Goal: Information Seeking & Learning: Check status

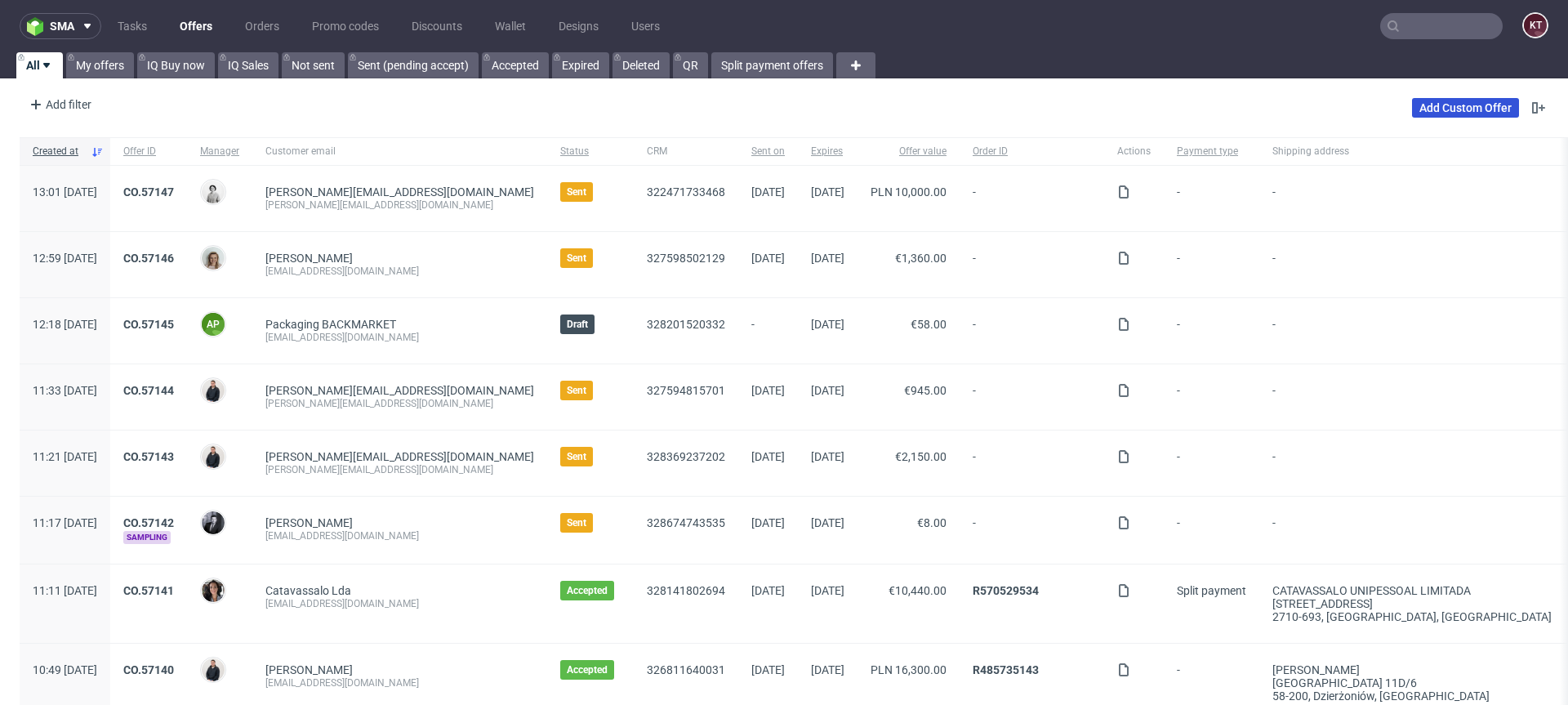
click at [1446, 100] on link "Add Custom Offer" at bounding box center [1465, 108] width 107 height 20
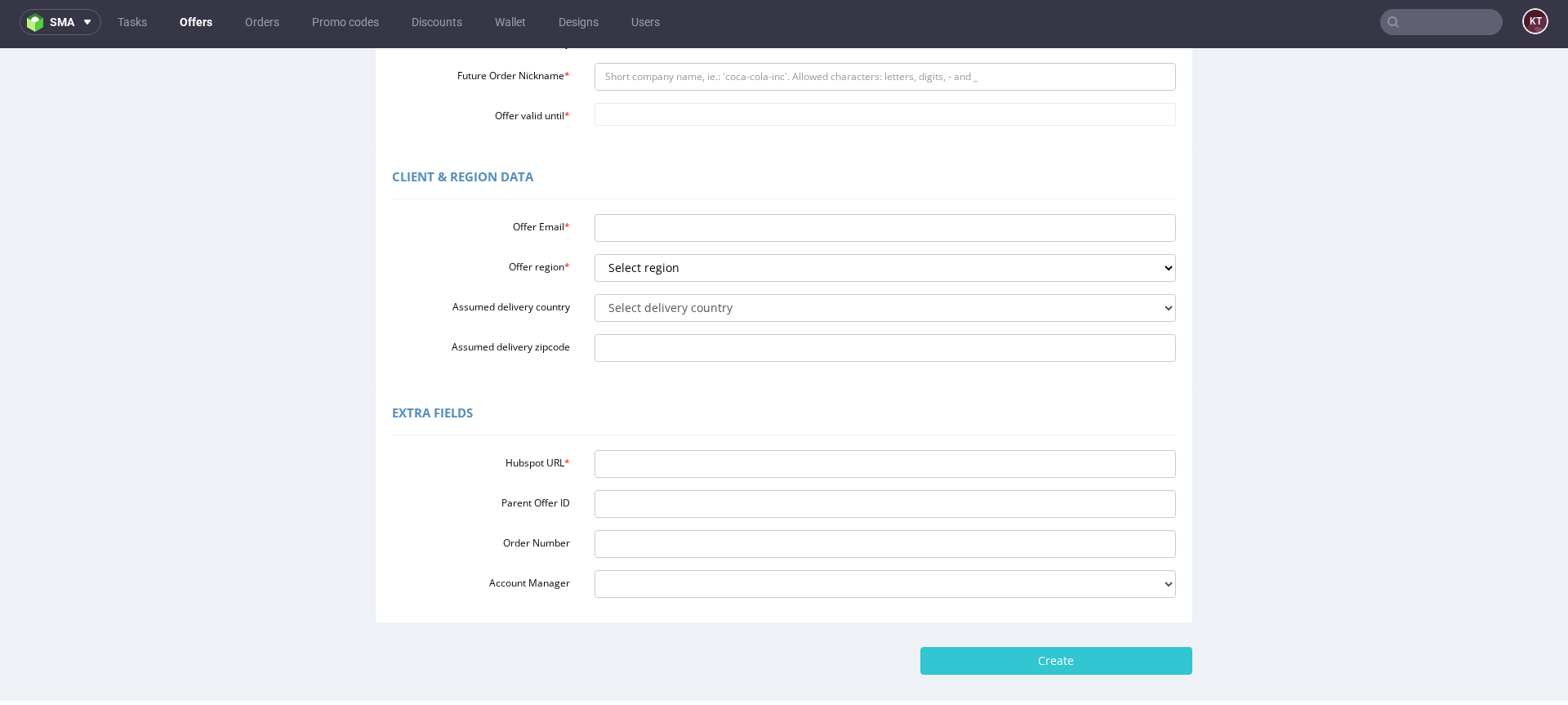
scroll to position [307, 0]
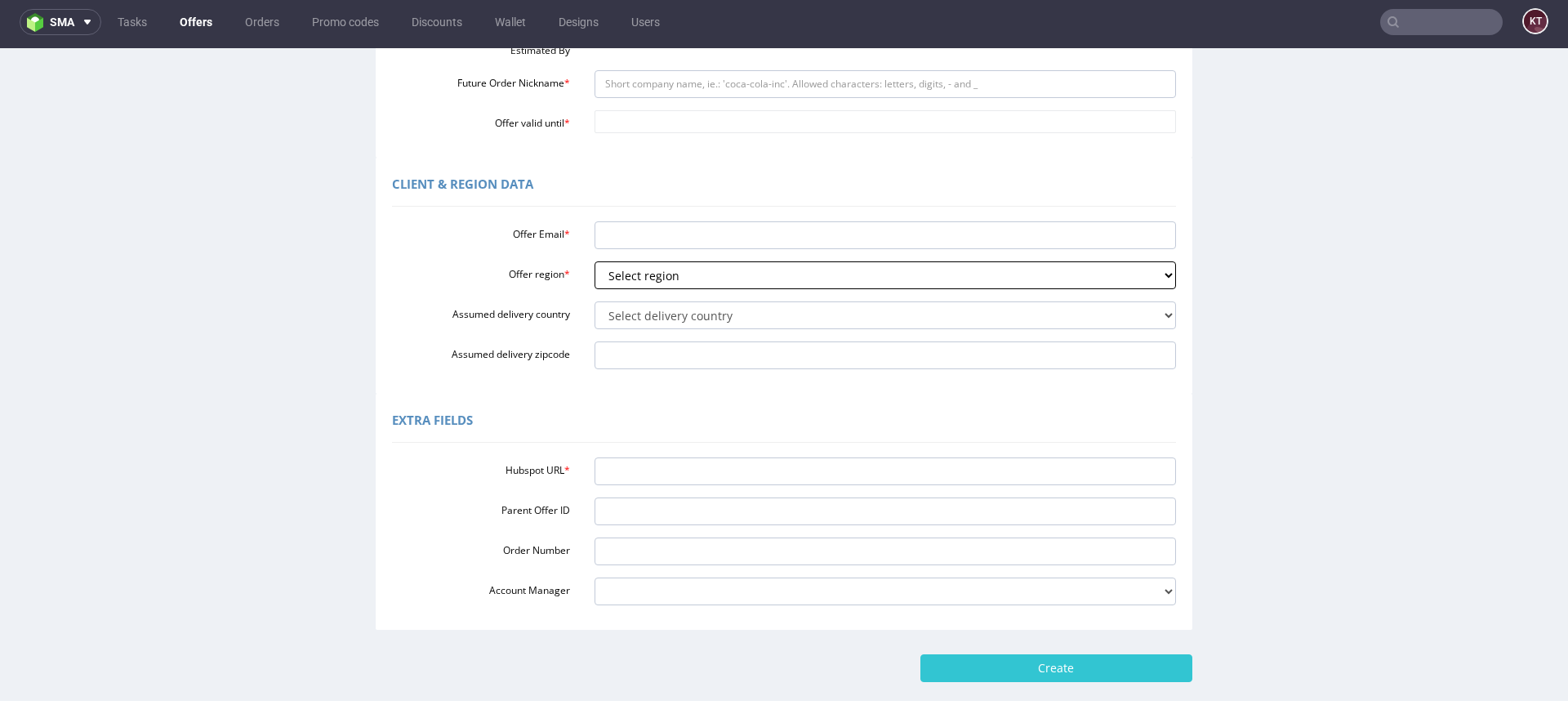
click at [707, 273] on select "Select region eu gb de pl cz fr it es" at bounding box center [885, 275] width 582 height 28
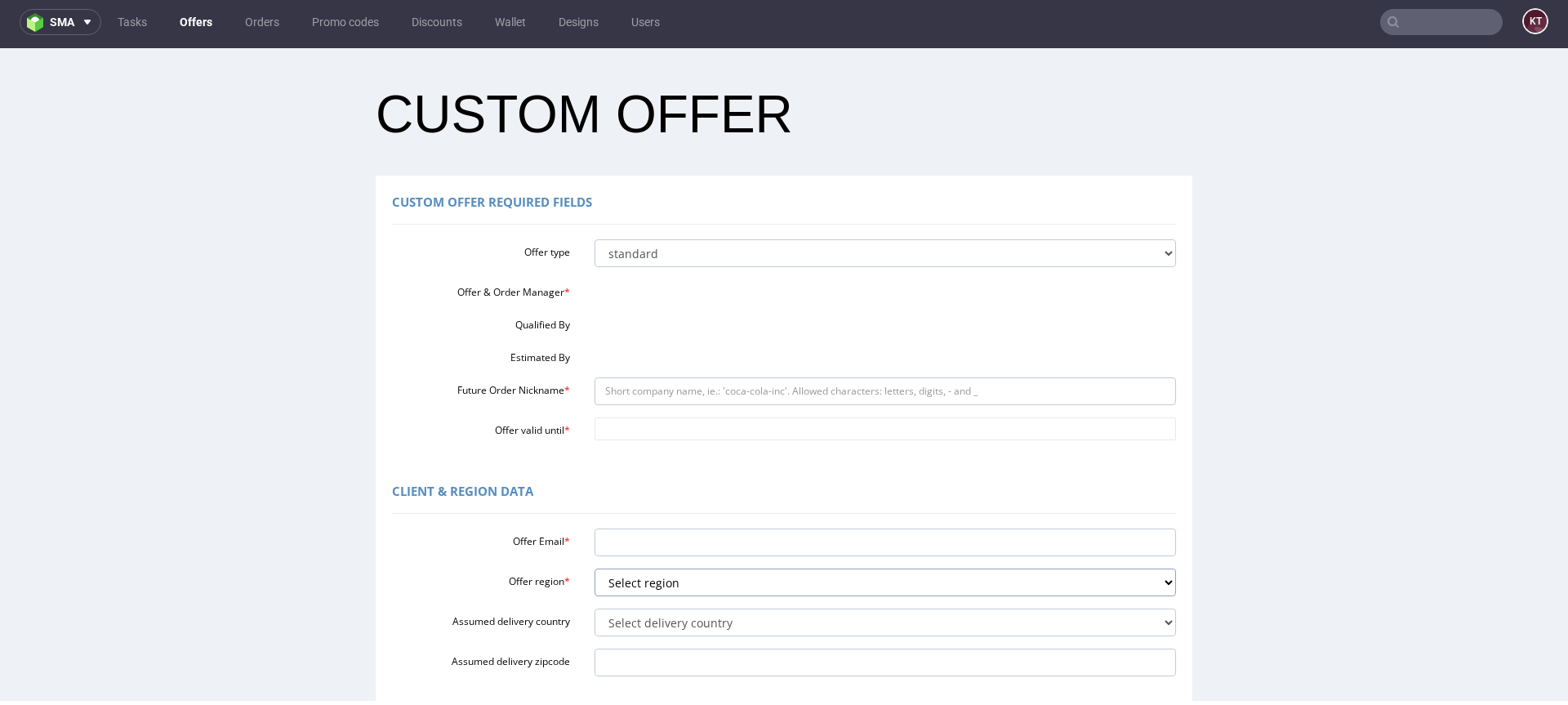
scroll to position [0, 0]
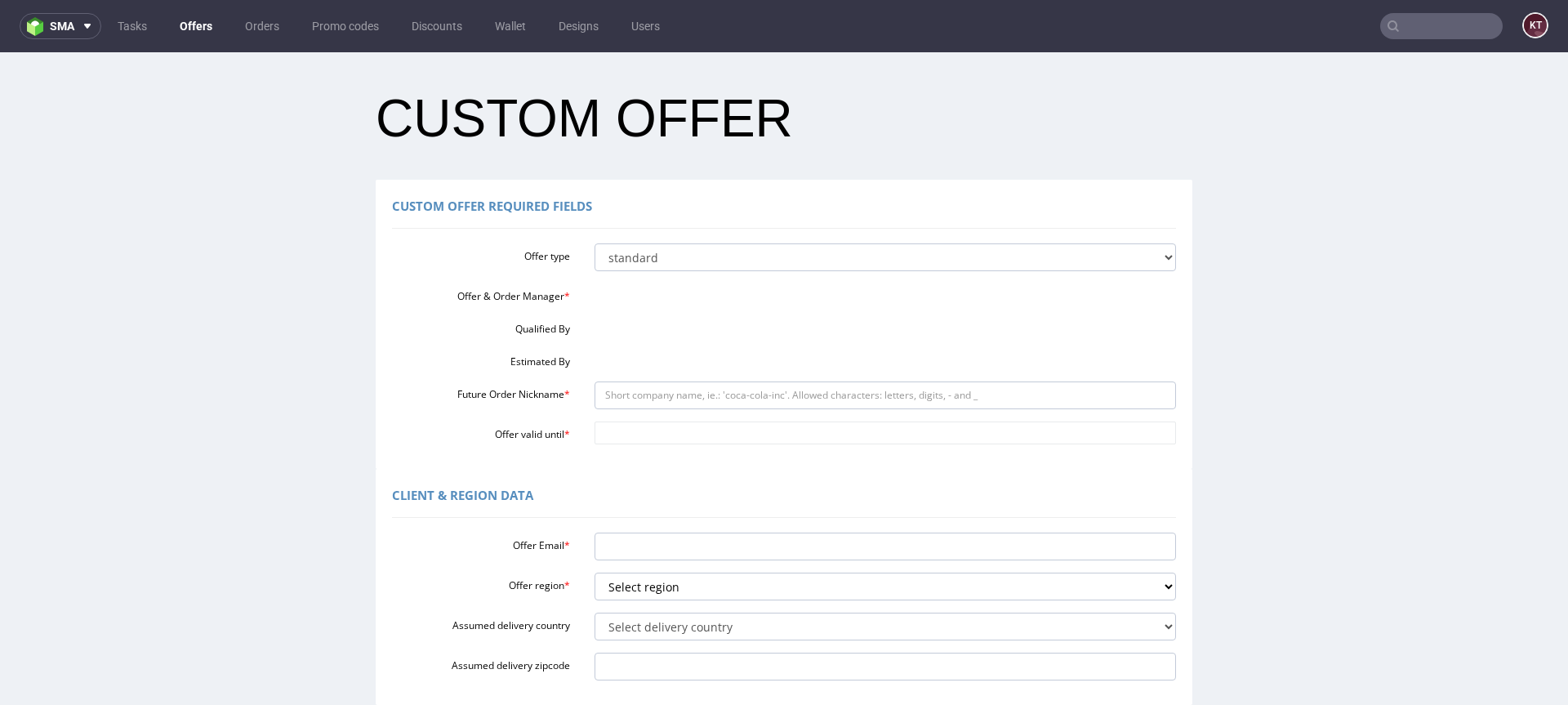
click at [1434, 27] on input "text" at bounding box center [1441, 26] width 122 height 26
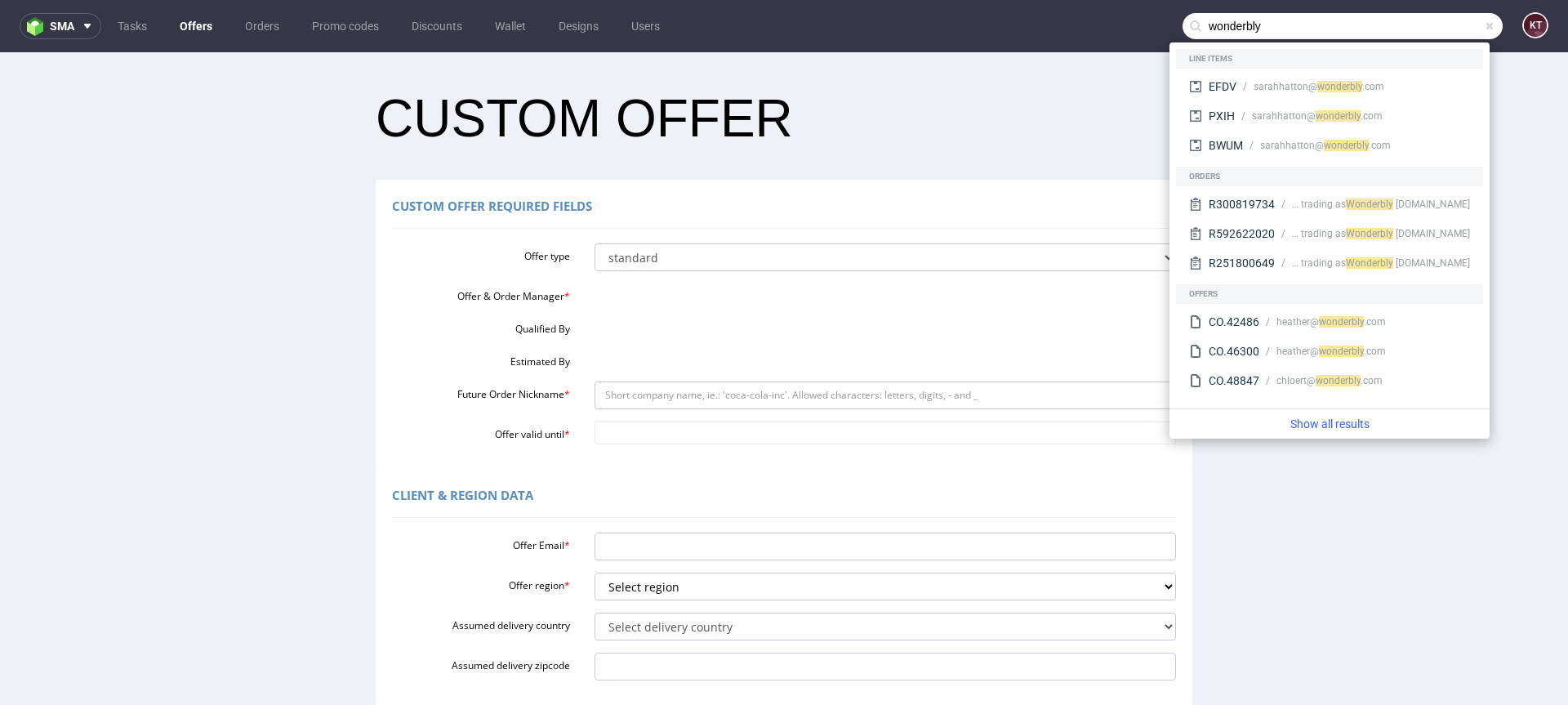
click at [1113, 129] on h1 "Custom Offer" at bounding box center [784, 118] width 817 height 57
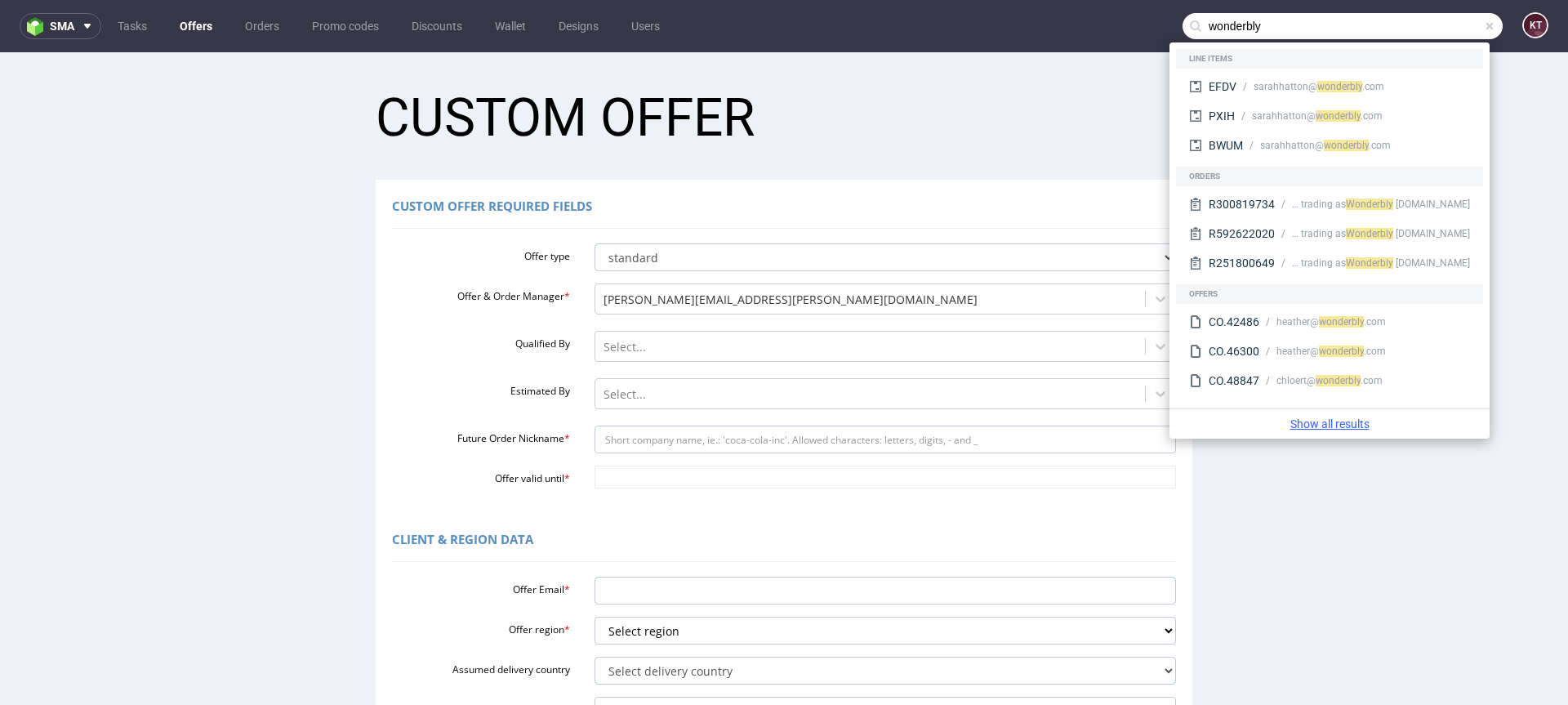
click at [1346, 425] on link "Show all results" at bounding box center [1330, 424] width 307 height 16
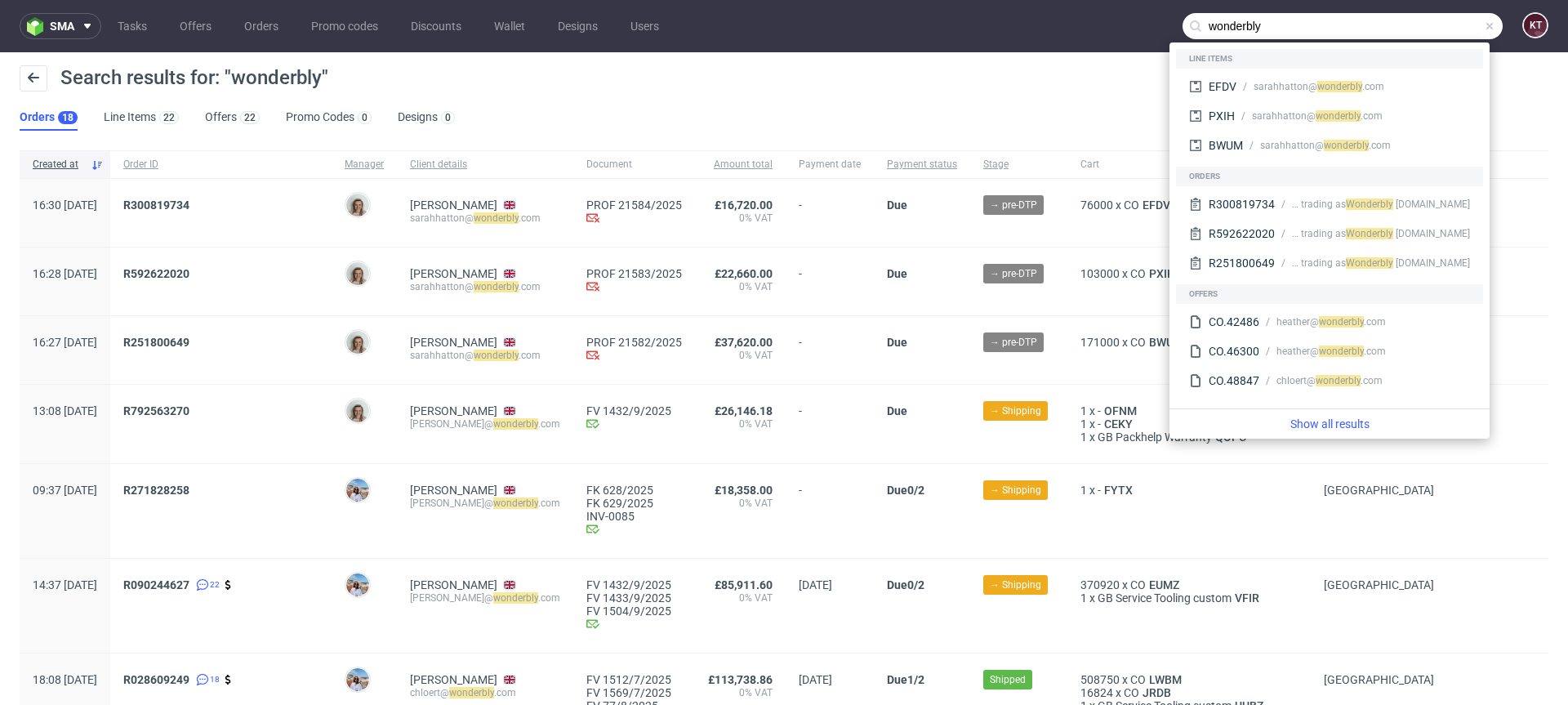
click at [639, 87] on div "Search results for: "wonderbly"" at bounding box center [784, 85] width 1529 height 39
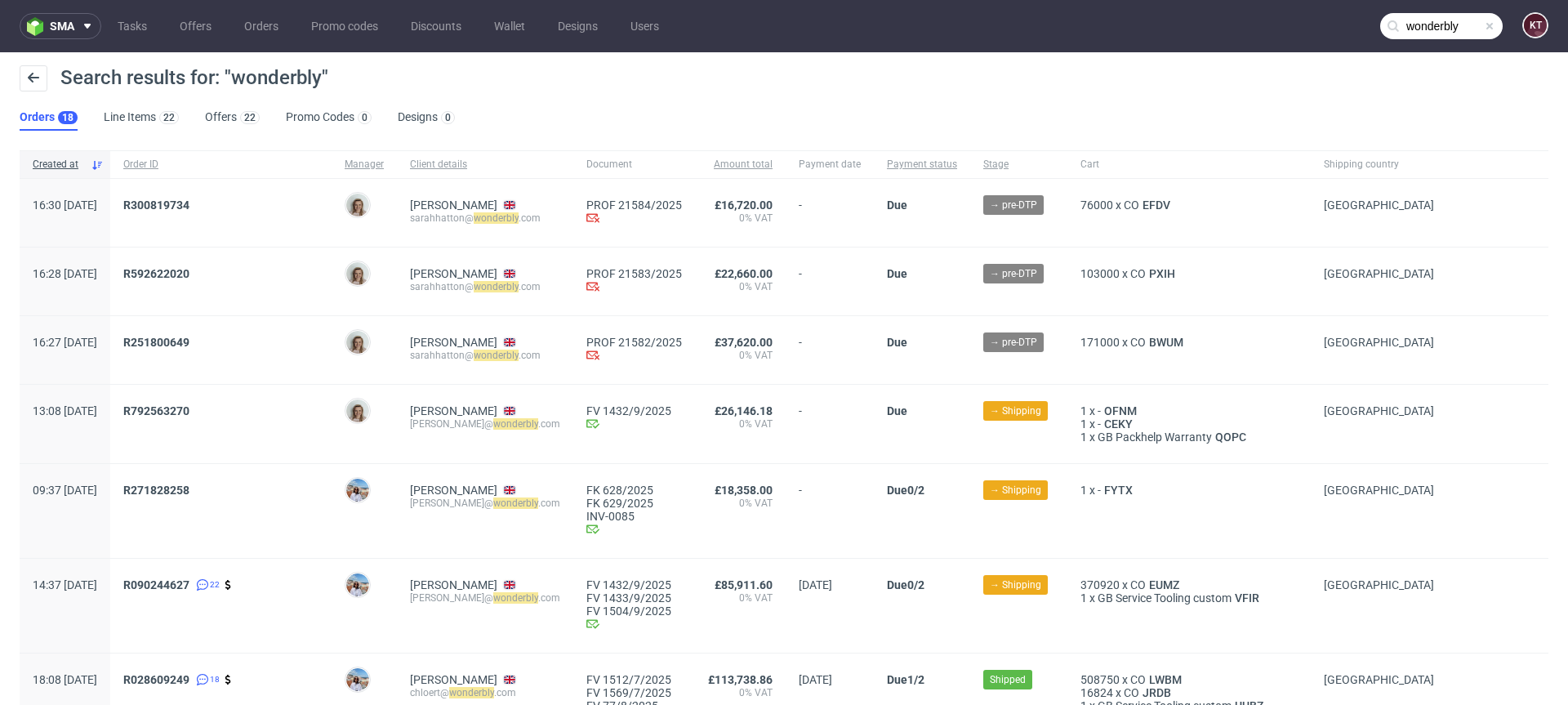
click at [637, 102] on div "Search results for: "wonderbly"" at bounding box center [784, 85] width 1529 height 39
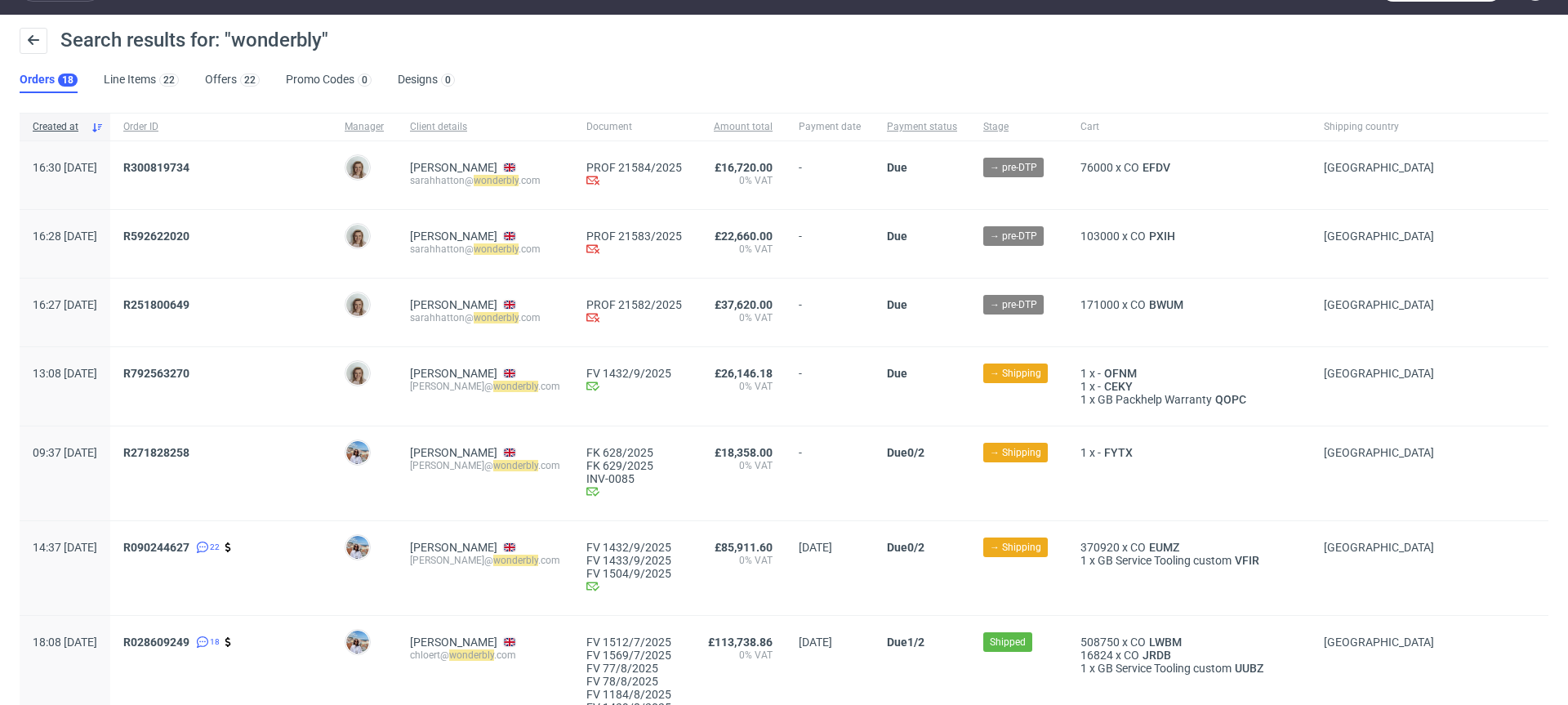
scroll to position [39, 0]
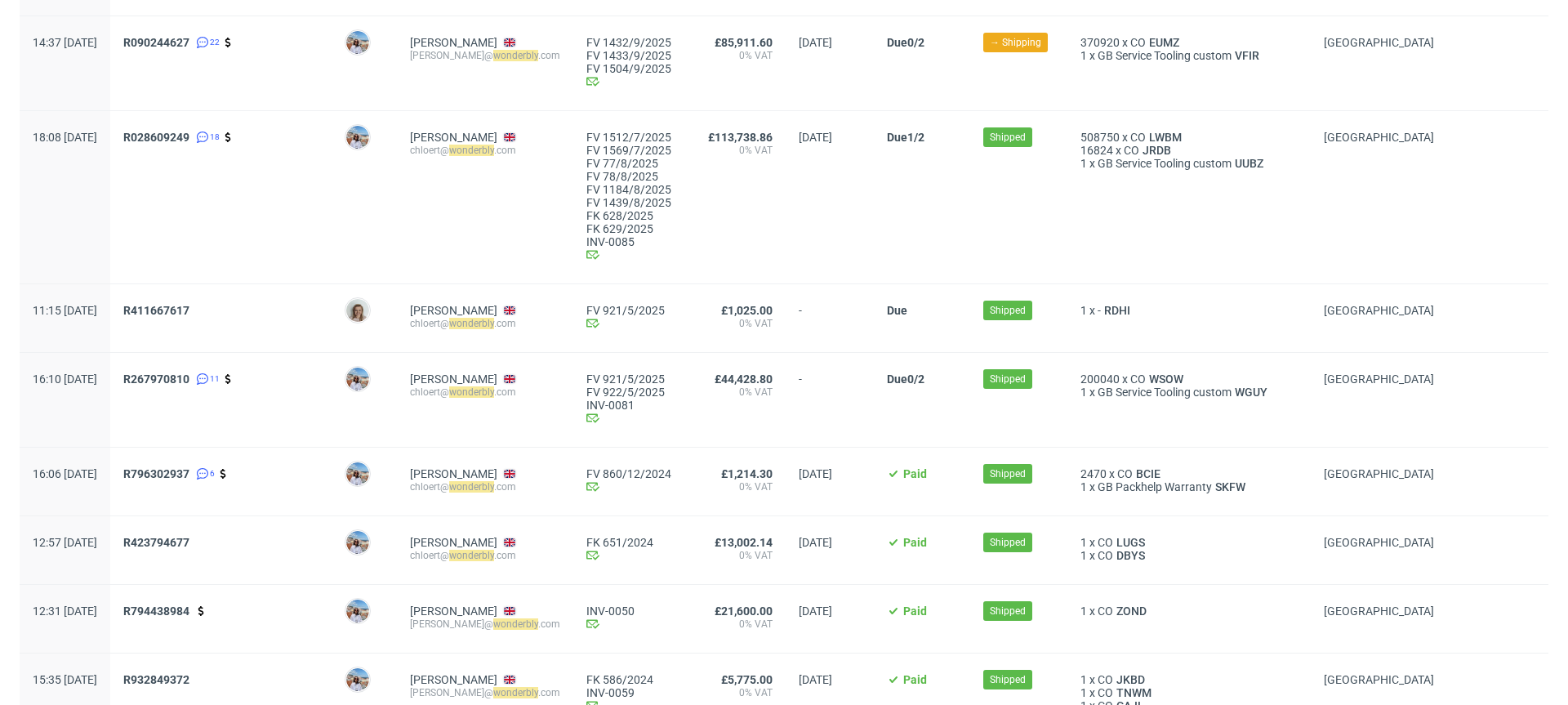
click at [318, 319] on span "R411667617" at bounding box center [221, 318] width 195 height 28
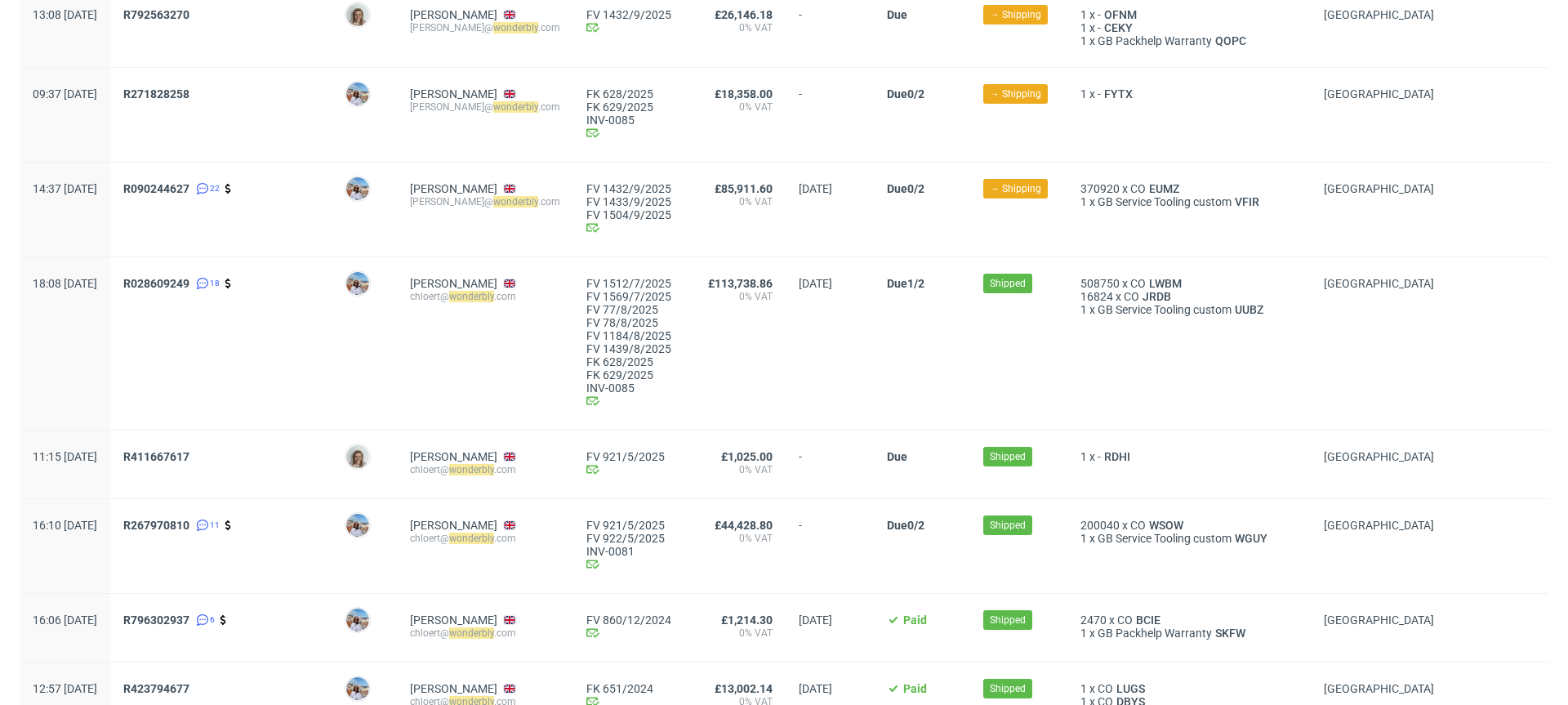
scroll to position [0, 0]
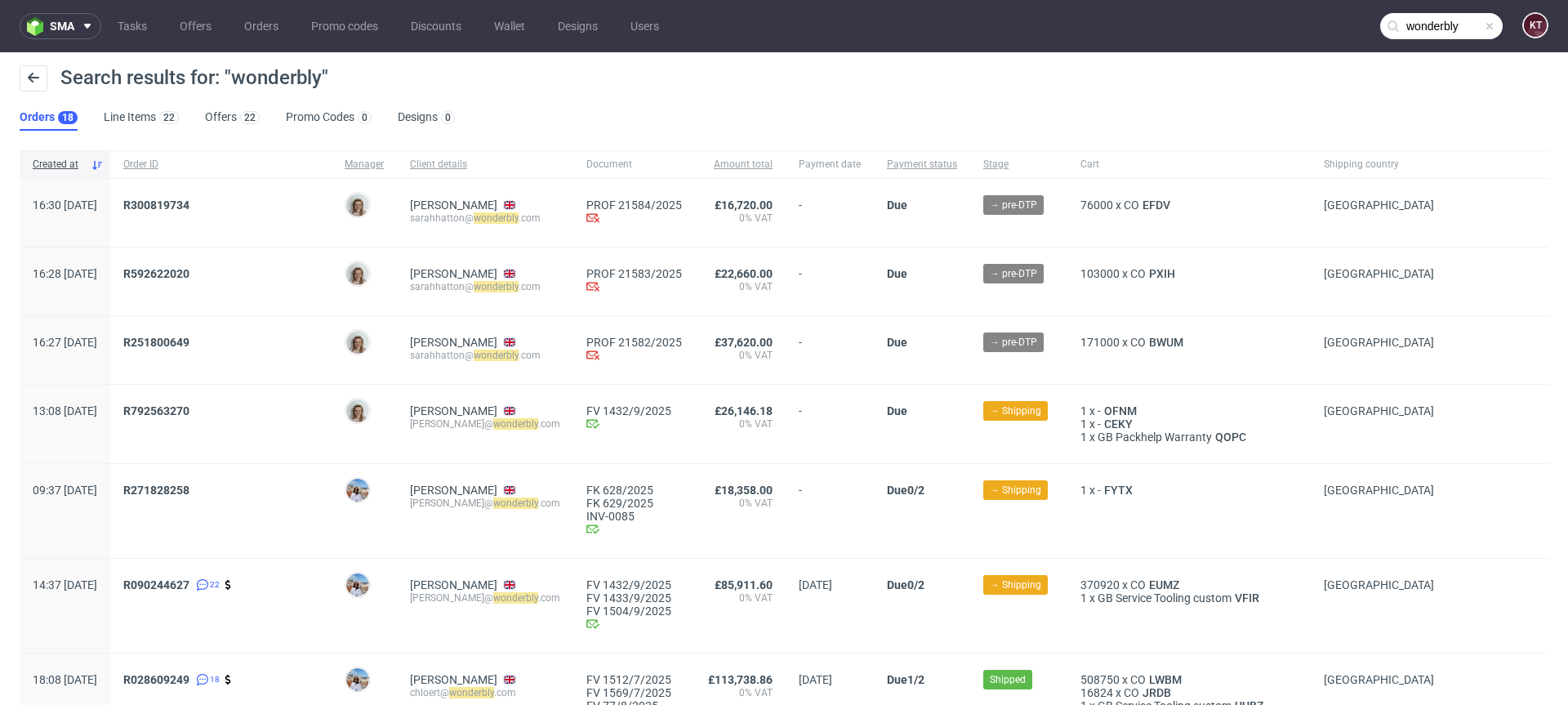
click at [1432, 22] on input "wonderbly" at bounding box center [1441, 26] width 122 height 26
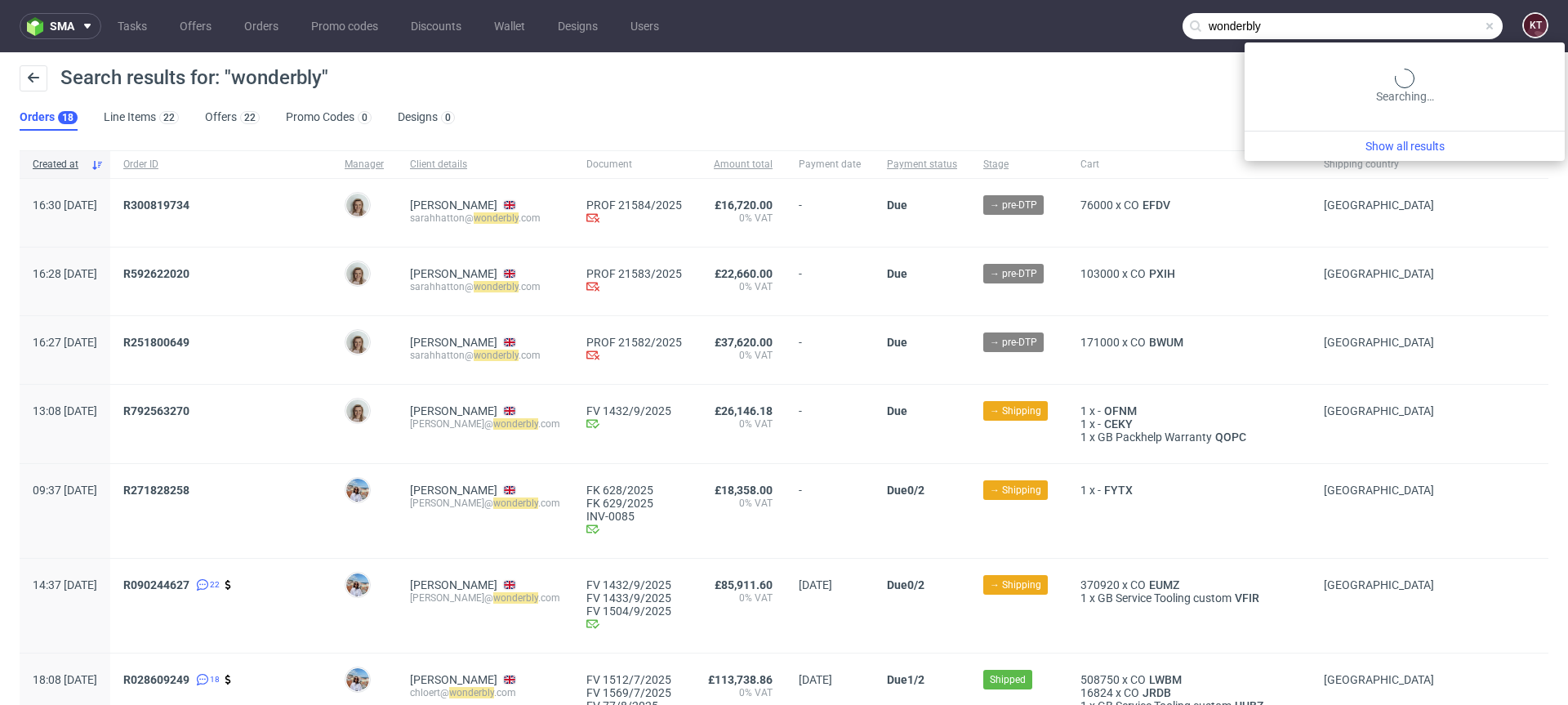
click at [1432, 22] on input "wonderbly" at bounding box center [1342, 26] width 320 height 26
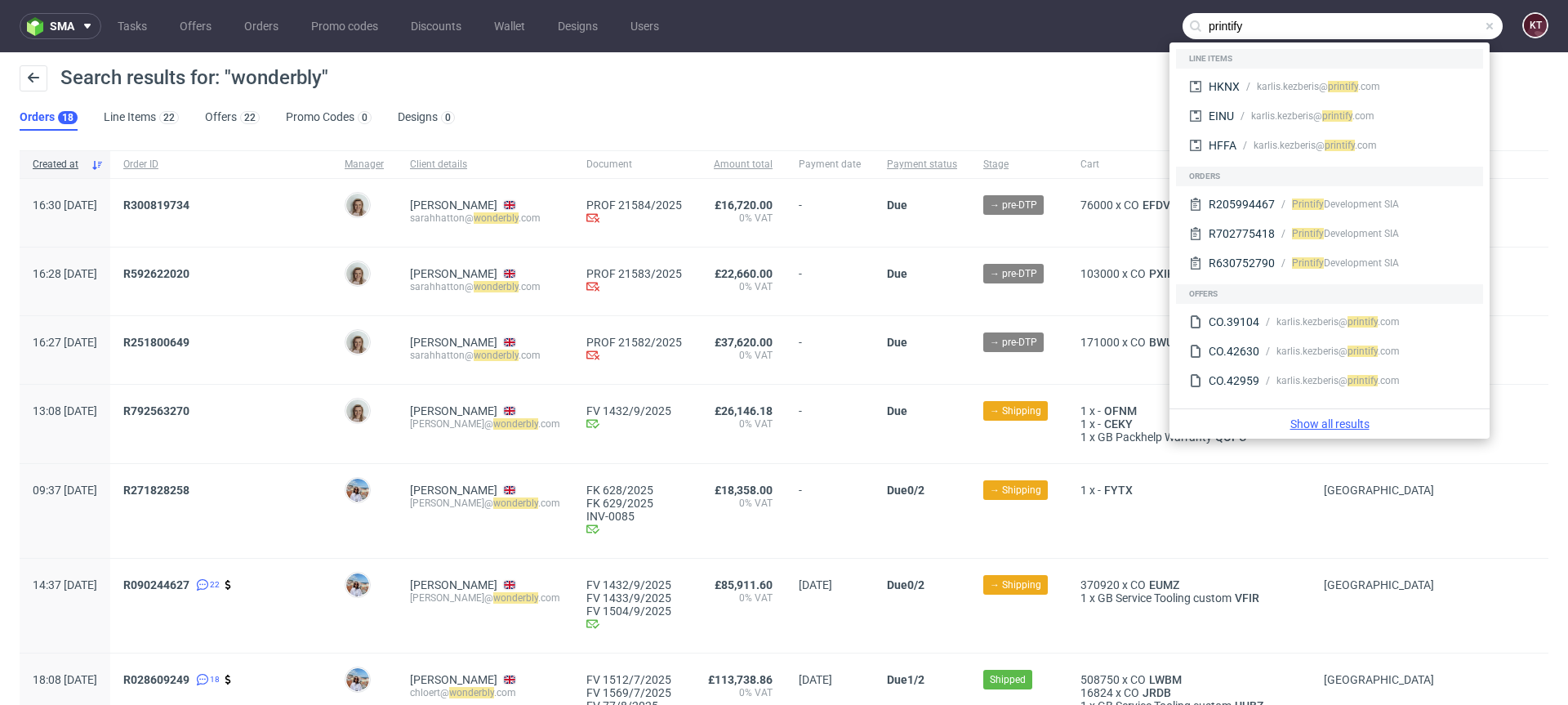
type input "printify"
click at [1342, 418] on link "Show all results" at bounding box center [1330, 424] width 307 height 16
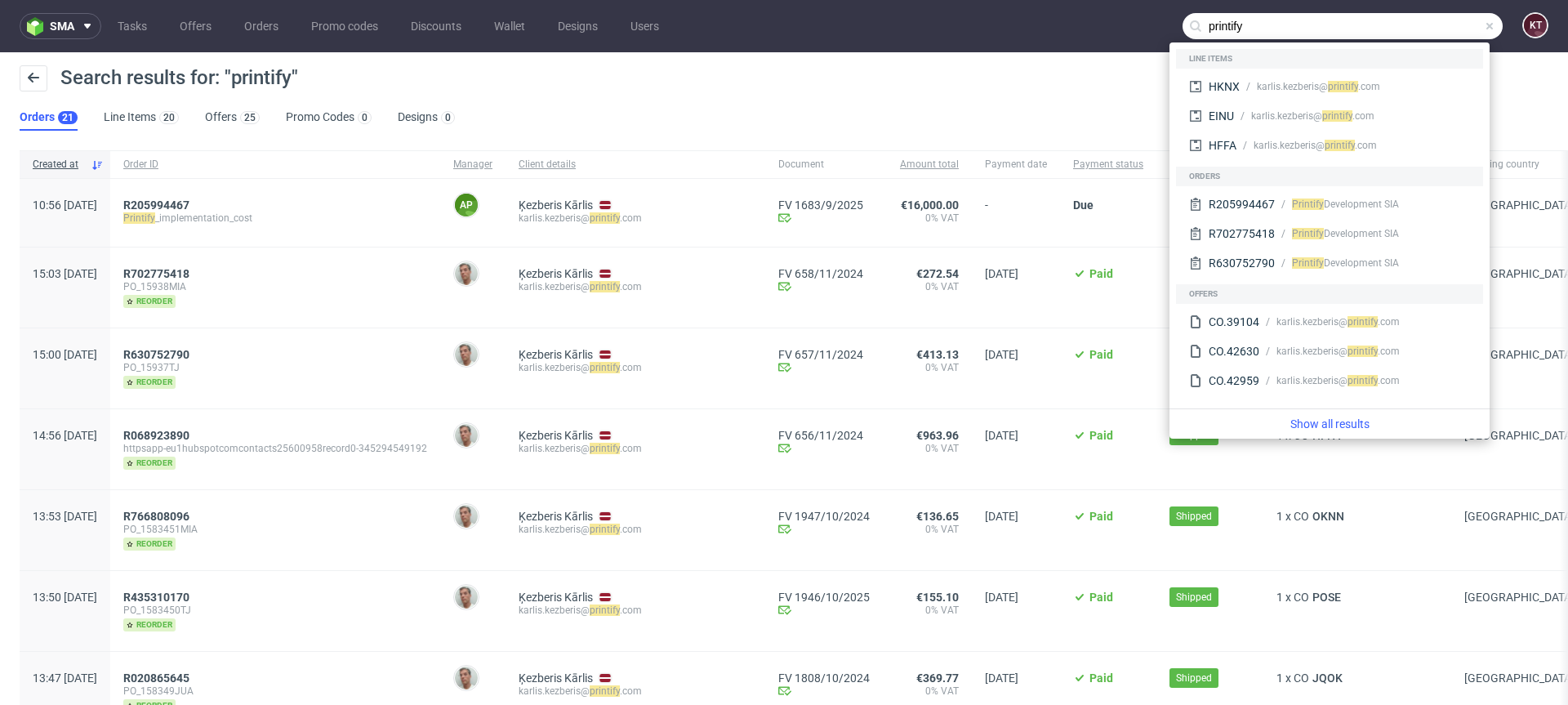
click at [618, 107] on div "Search results for: "printify" Orders 21 Line Items 20 Offers 25 Promo Codes 0 …" at bounding box center [784, 98] width 1568 height 91
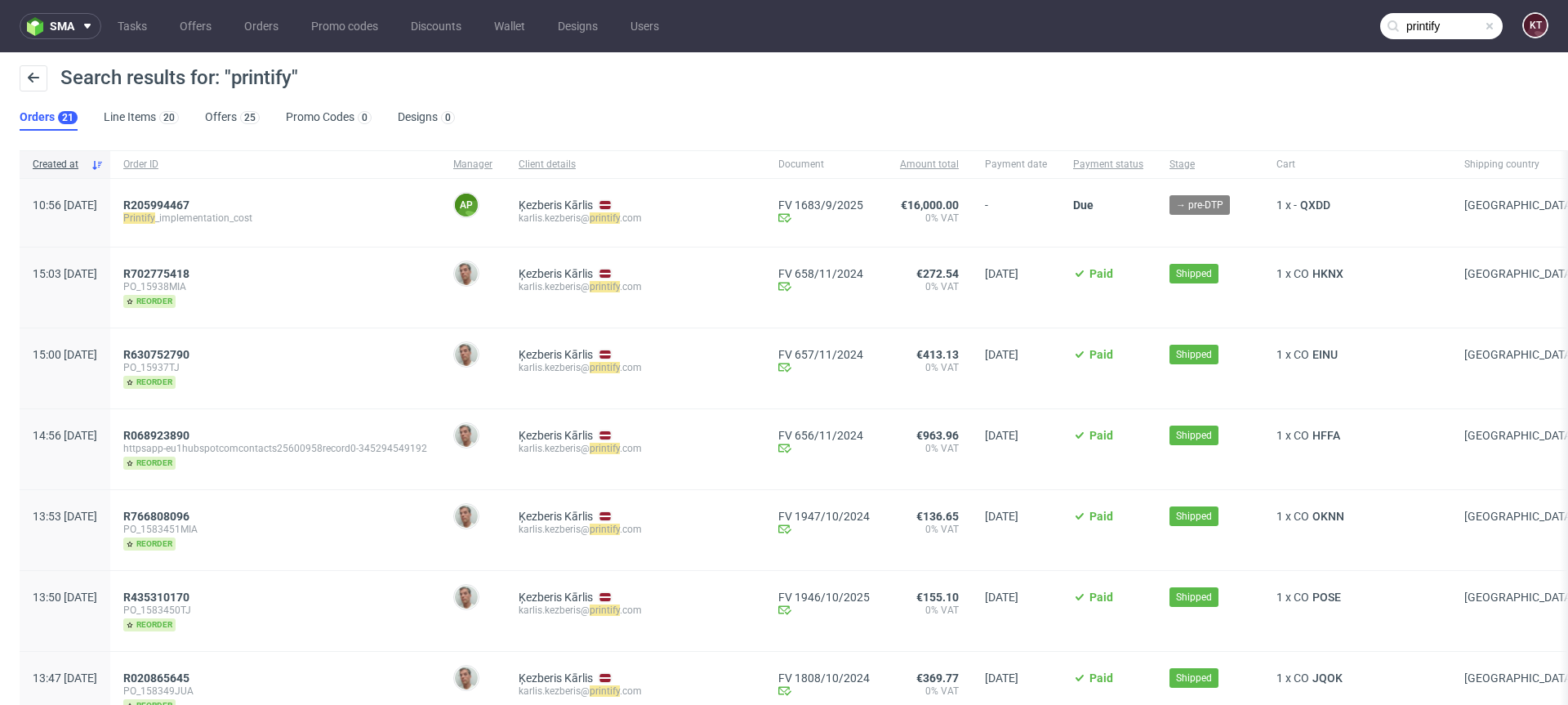
click at [681, 96] on div "Search results for: "printify"" at bounding box center [784, 85] width 1529 height 39
click at [1483, 28] on input "printify" at bounding box center [1441, 26] width 122 height 26
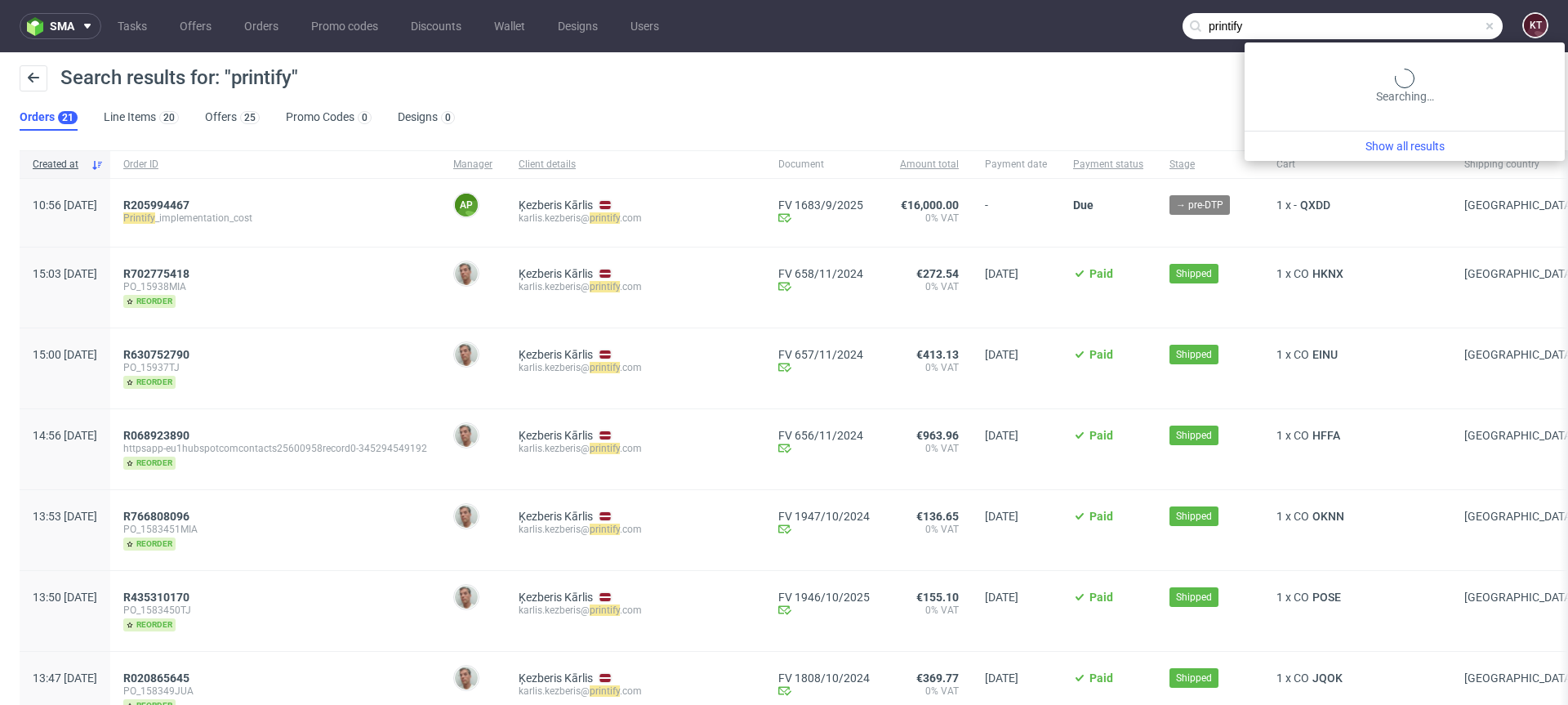
click at [1460, 24] on input "printify" at bounding box center [1342, 26] width 320 height 26
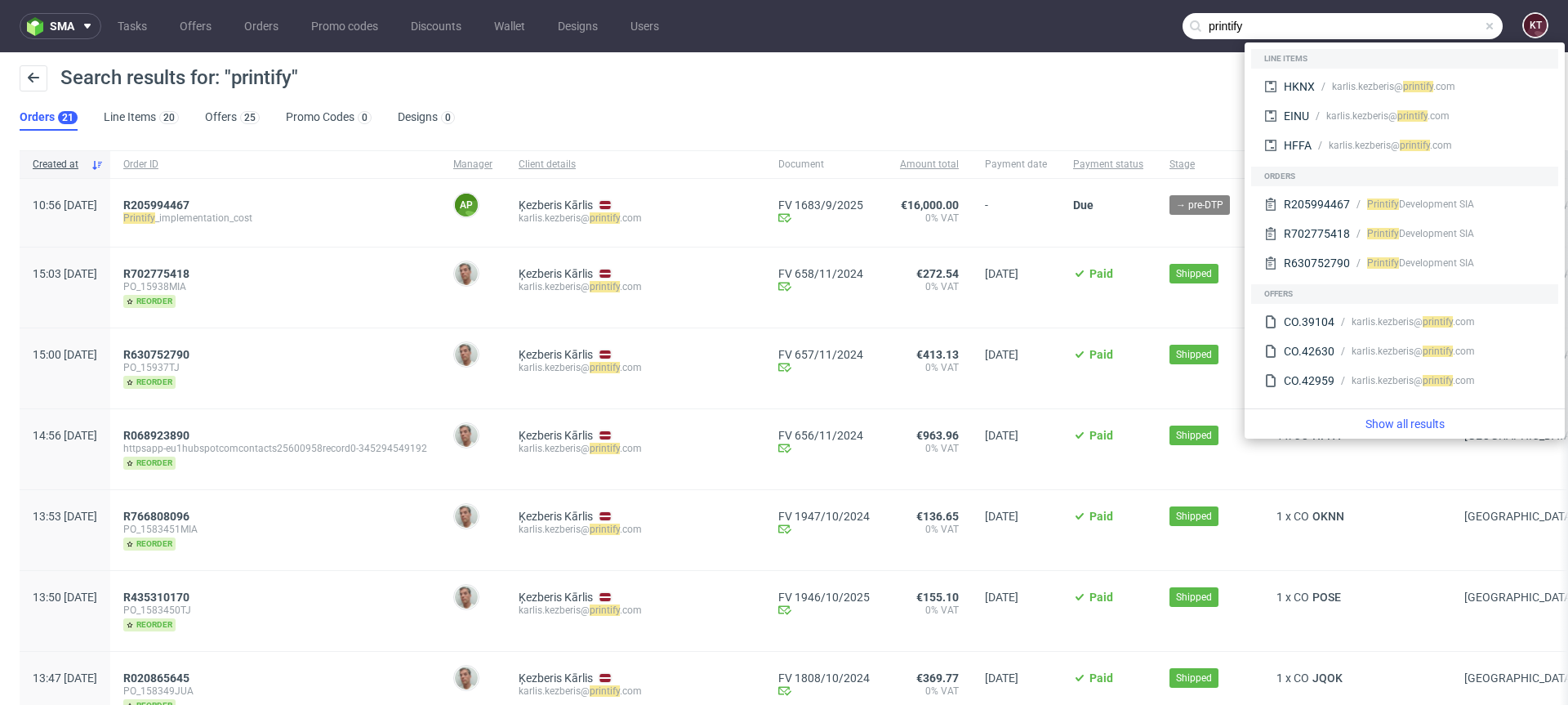
click at [1483, 24] on span at bounding box center [1490, 26] width 13 height 13
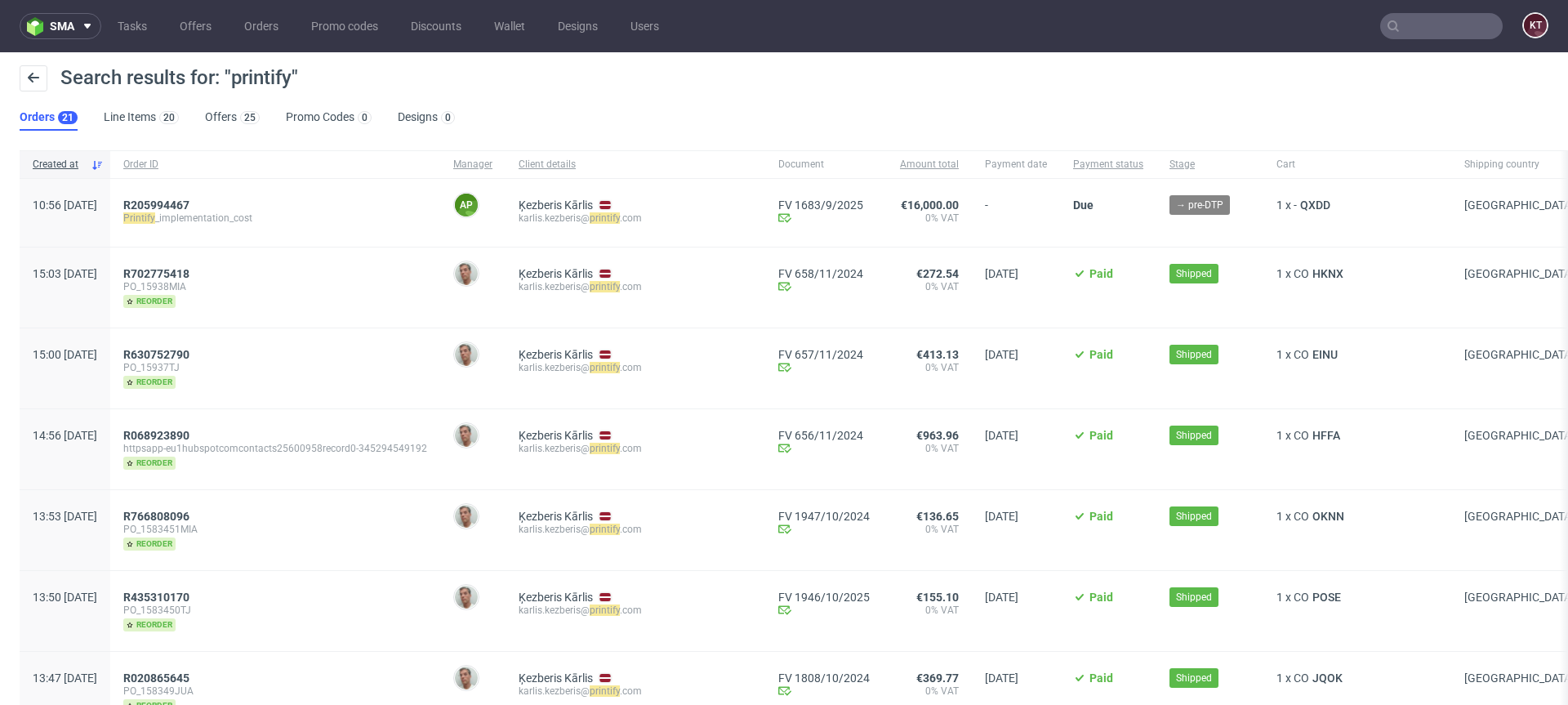
click at [1376, 110] on div "Search results for: "printify" Orders 21 Line Items 20 Offers 25 Promo Codes 0 …" at bounding box center [784, 98] width 1568 height 91
click at [1427, 16] on input "text" at bounding box center [1441, 26] width 122 height 26
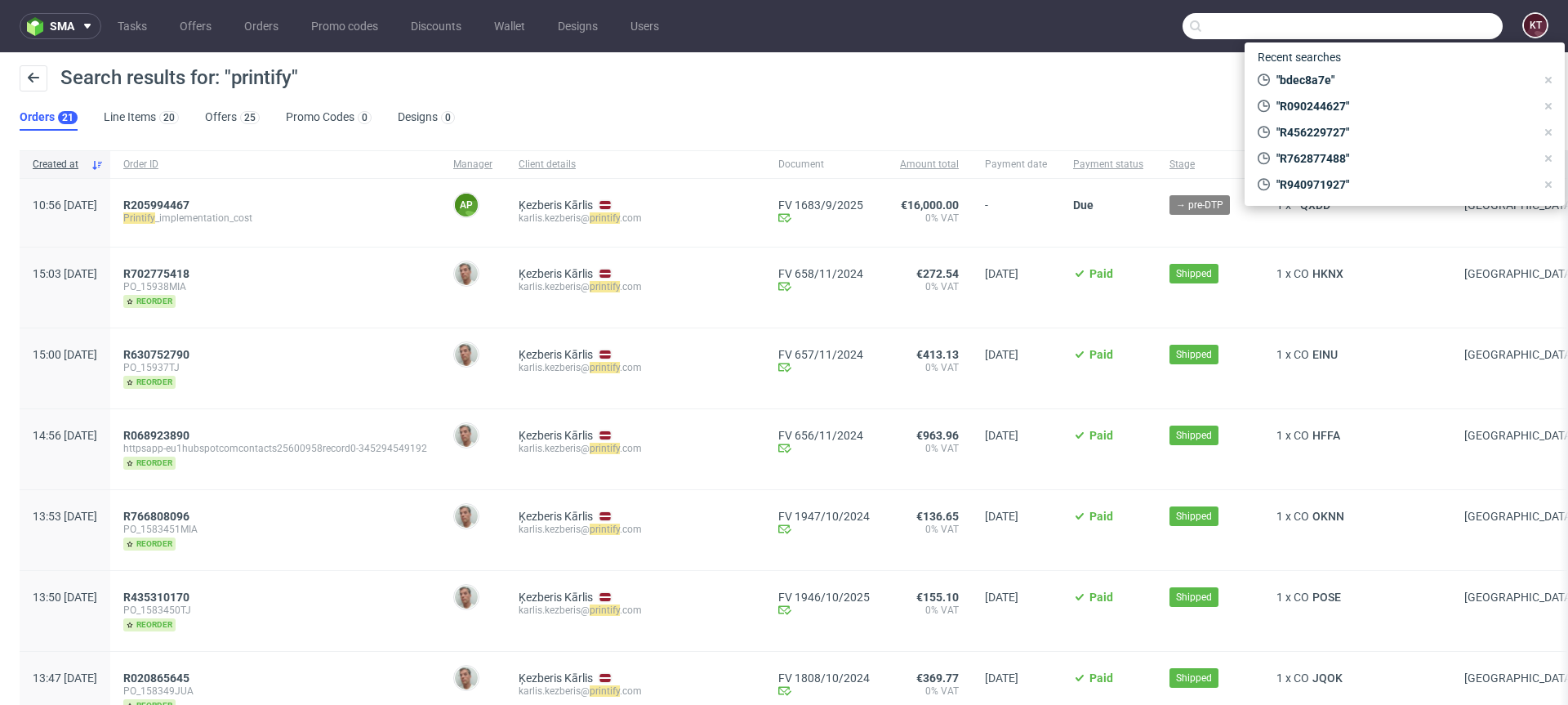
paste input "R433271904"
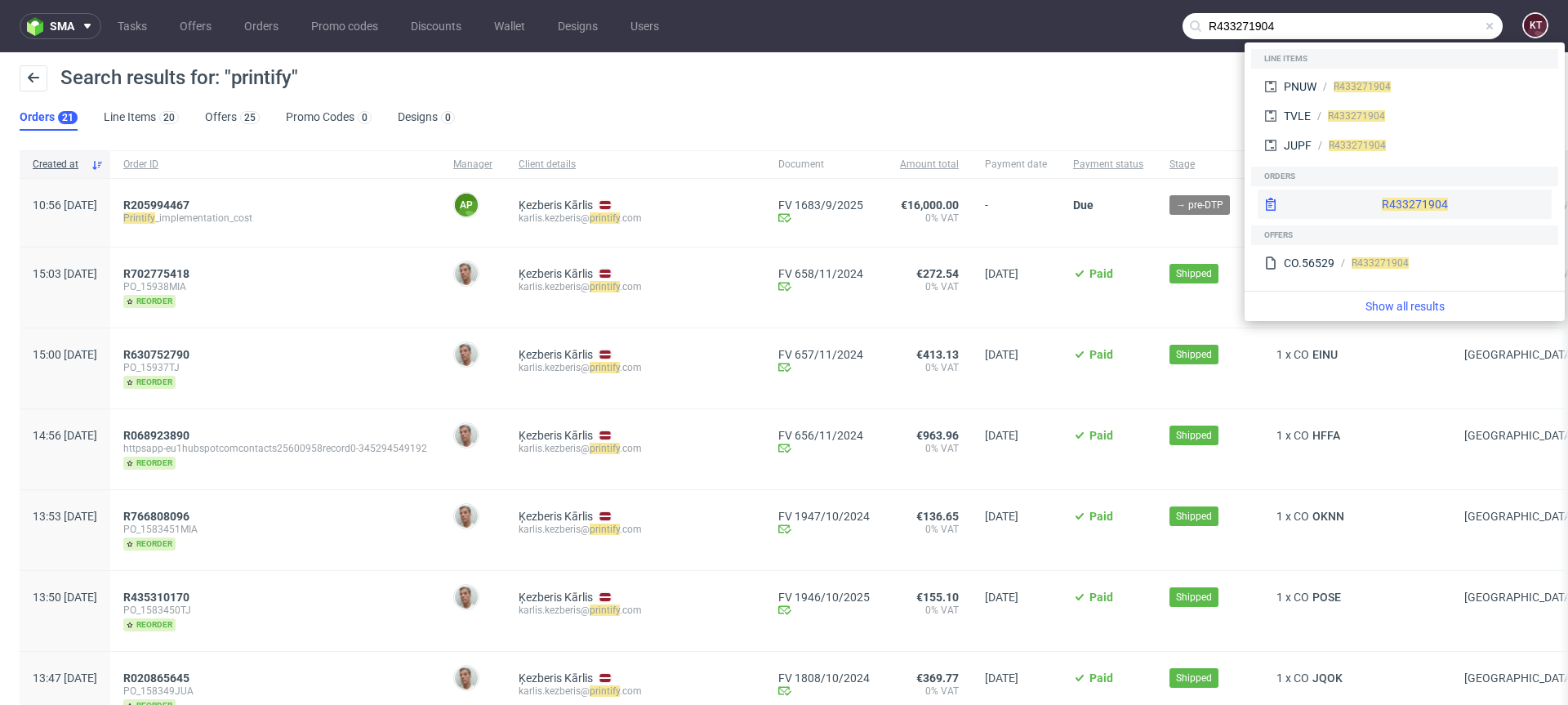
type input "R433271904"
click at [1389, 206] on div "R433271904" at bounding box center [1404, 205] width 294 height 29
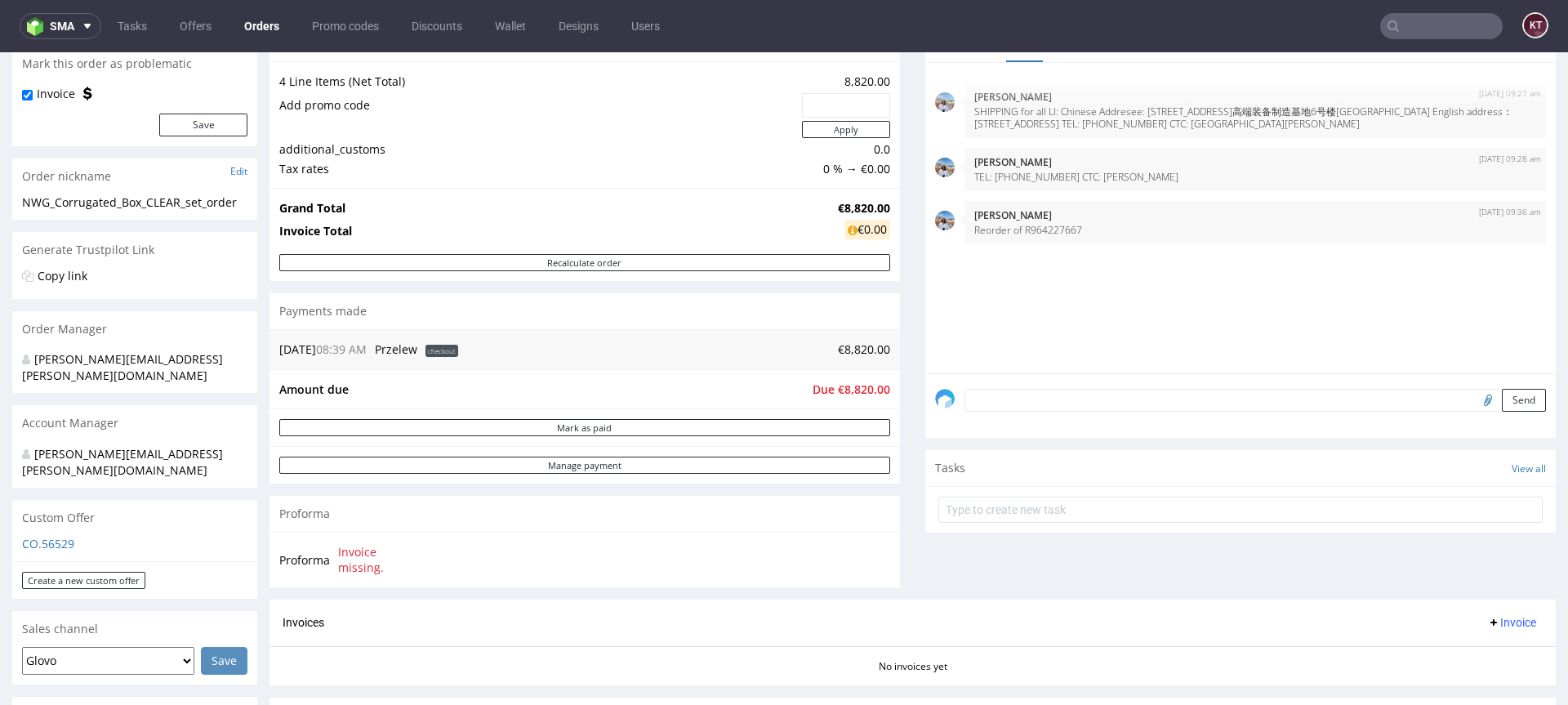
scroll to position [335, 0]
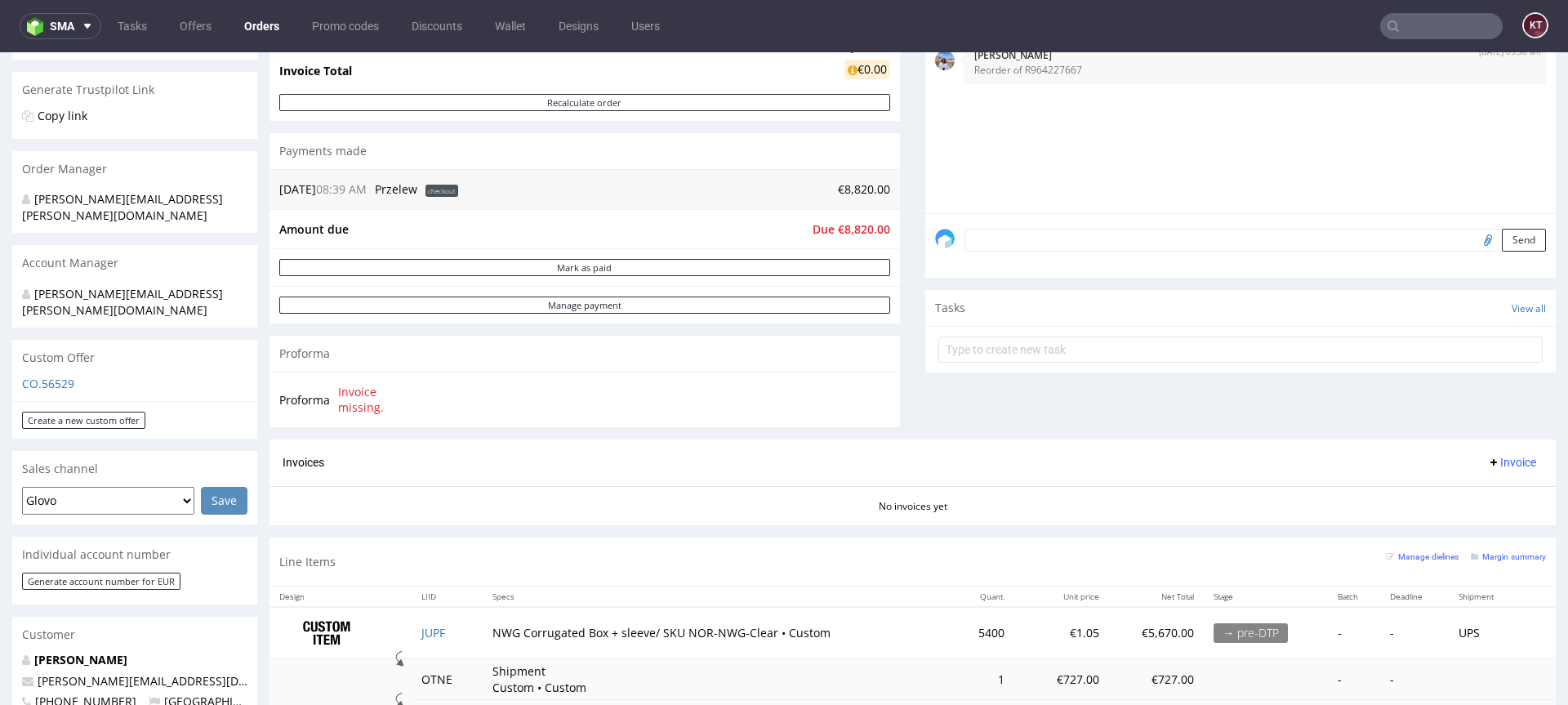
click at [59, 376] on p "CO.56529" at bounding box center [135, 384] width 225 height 16
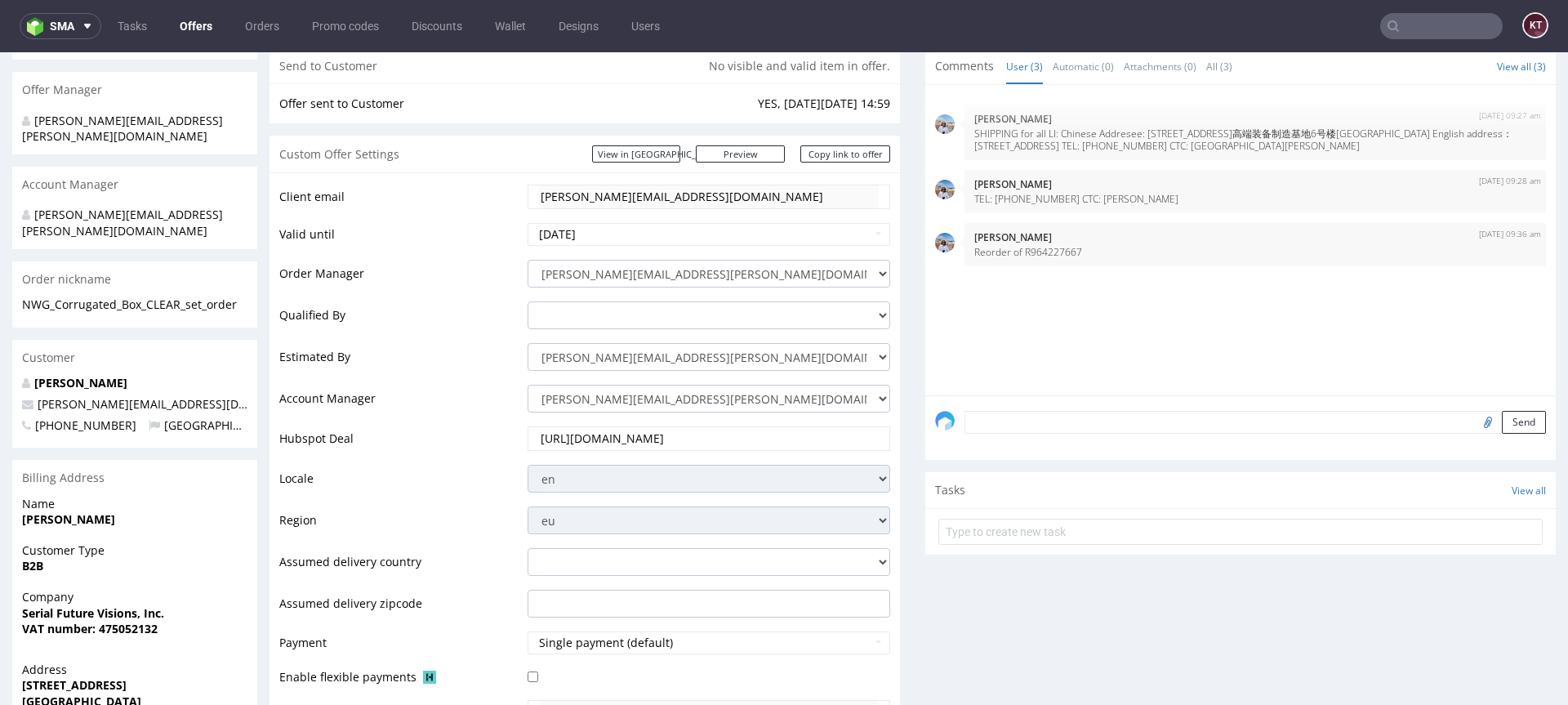
scroll to position [37, 0]
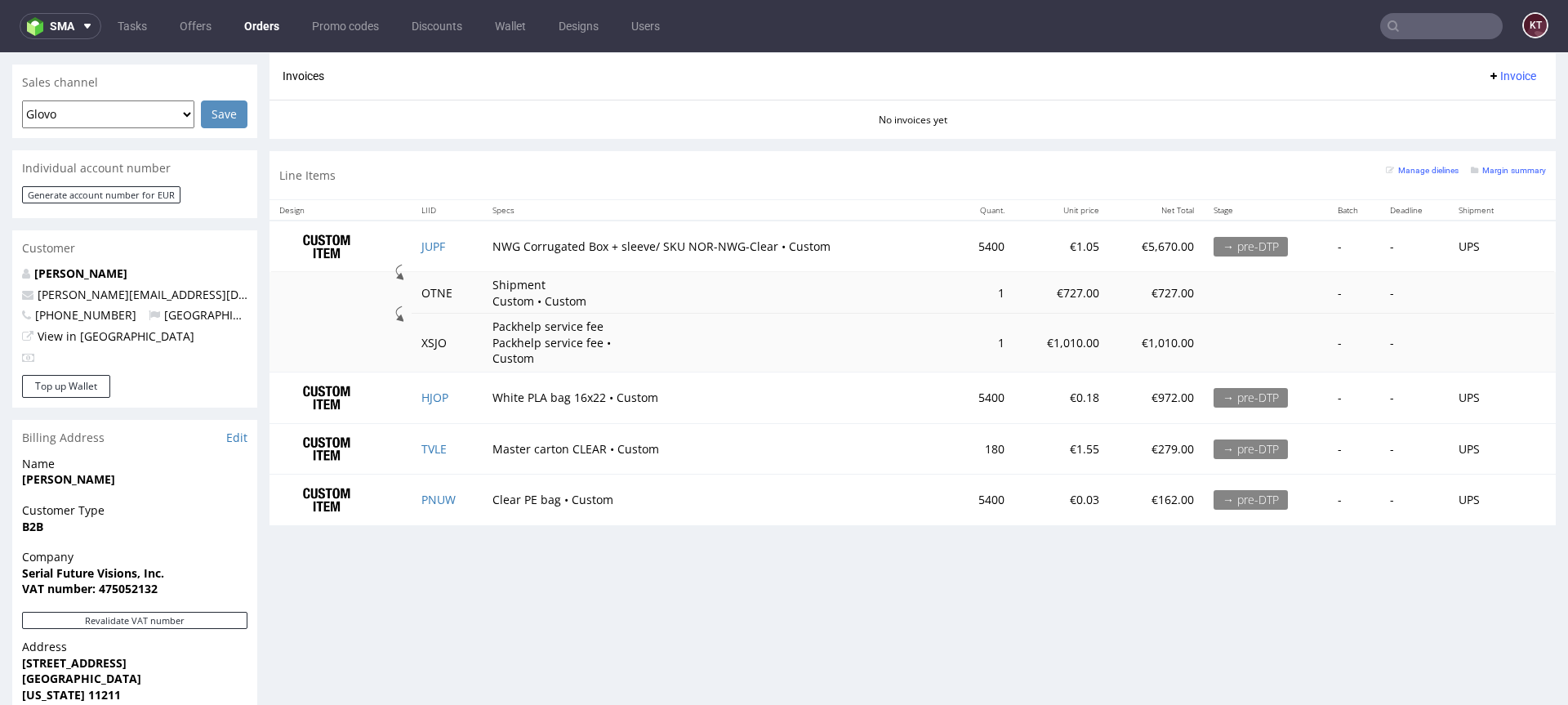
scroll to position [1032, 0]
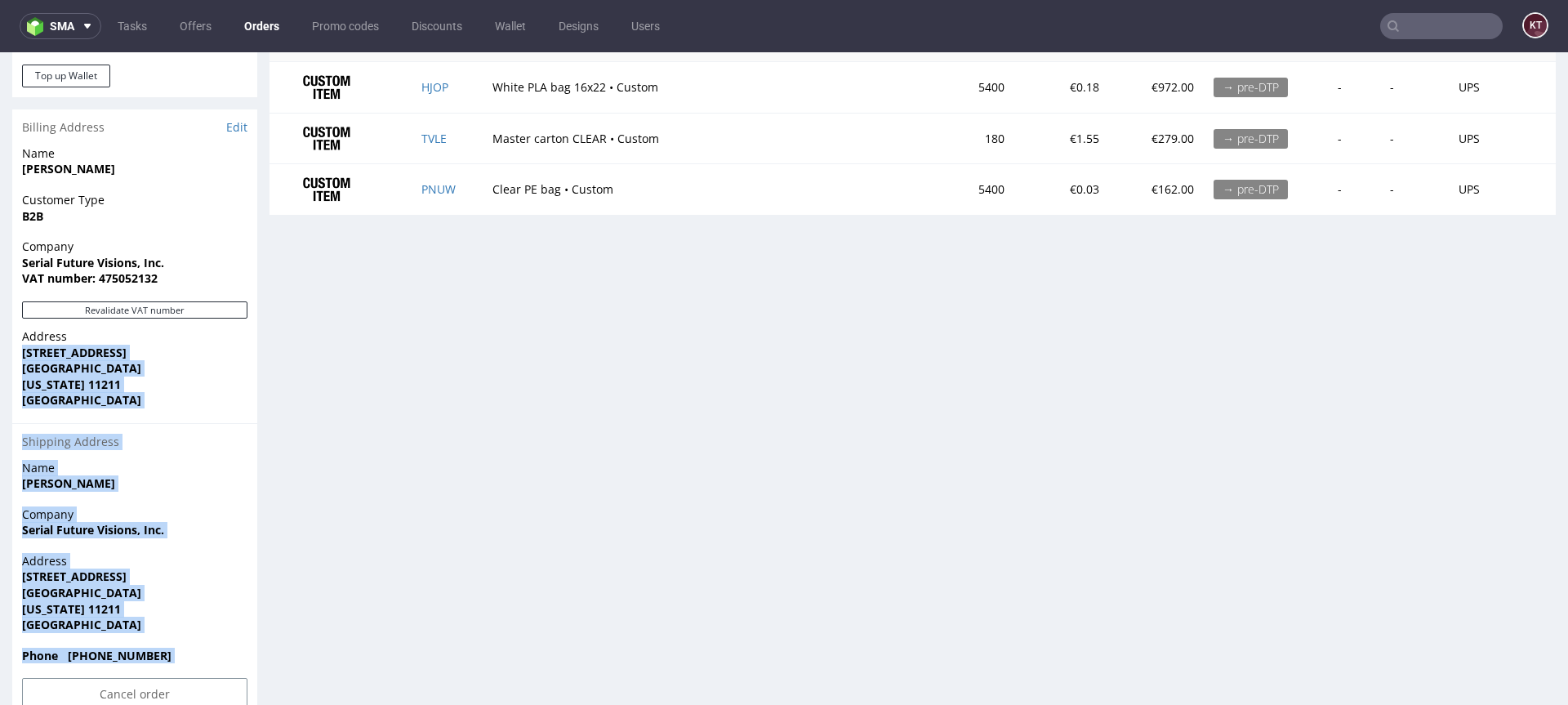
drag, startPoint x: 35, startPoint y: 313, endPoint x: 270, endPoint y: 405, distance: 252.4
click at [110, 462] on div "Name Shane Bahng" at bounding box center [135, 483] width 245 height 47
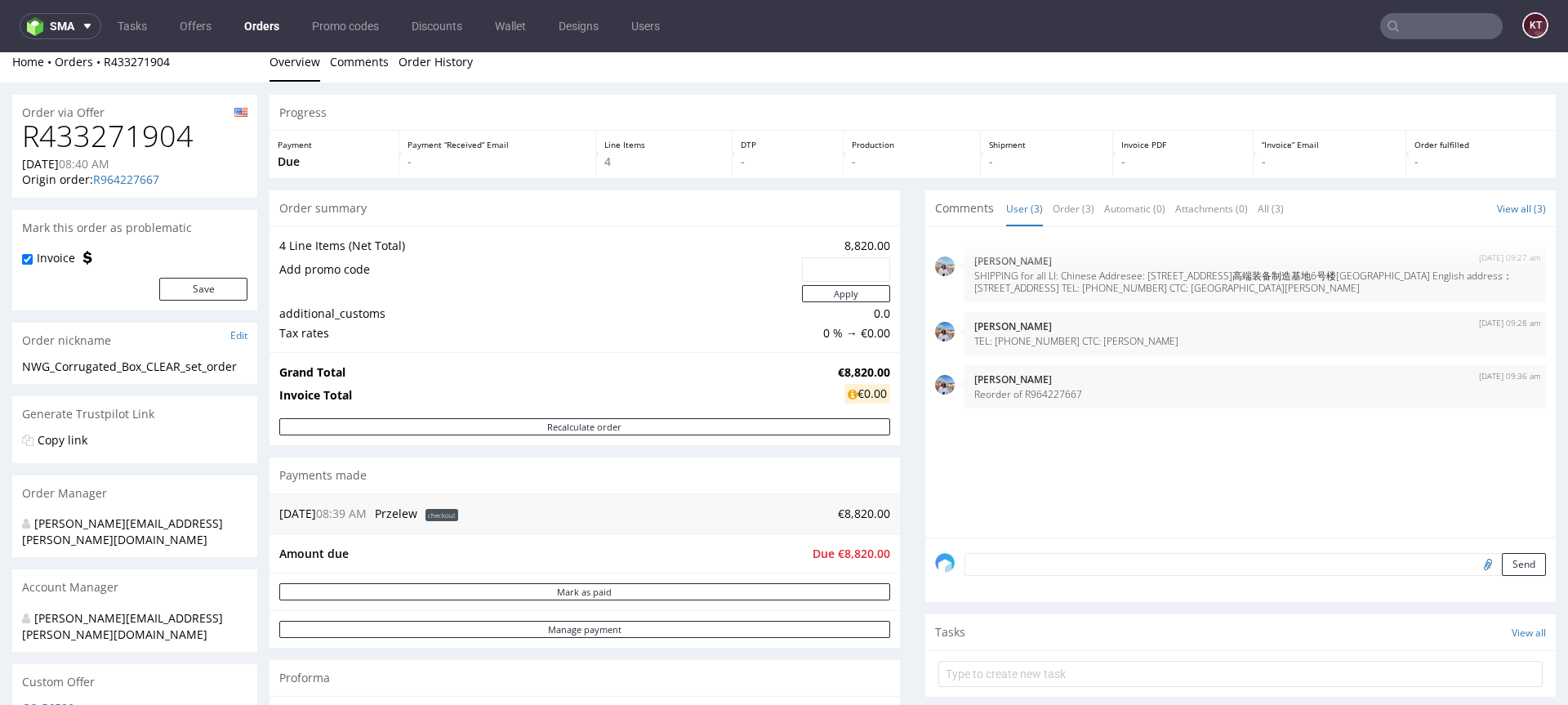
scroll to position [18, 0]
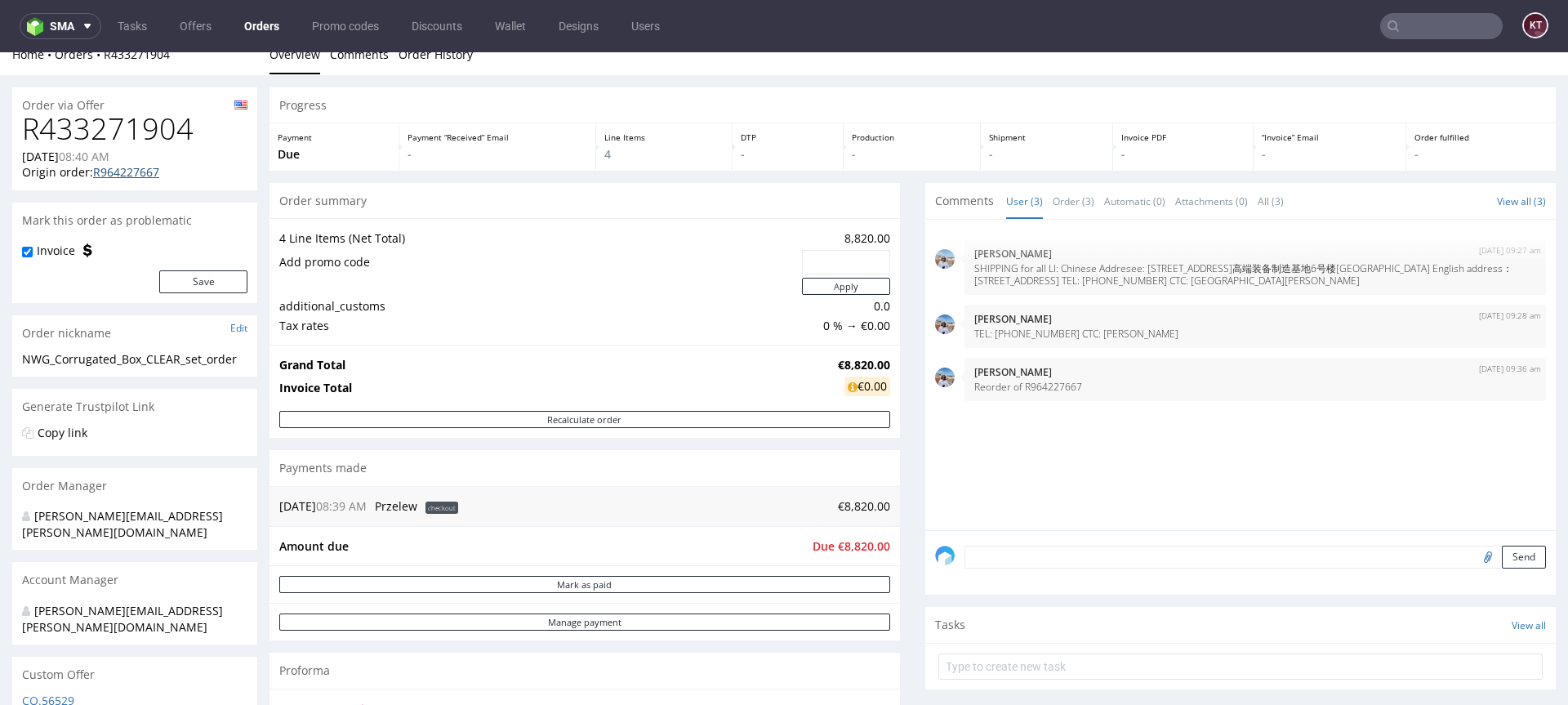
click at [136, 179] on link "R964227667" at bounding box center [126, 172] width 66 height 16
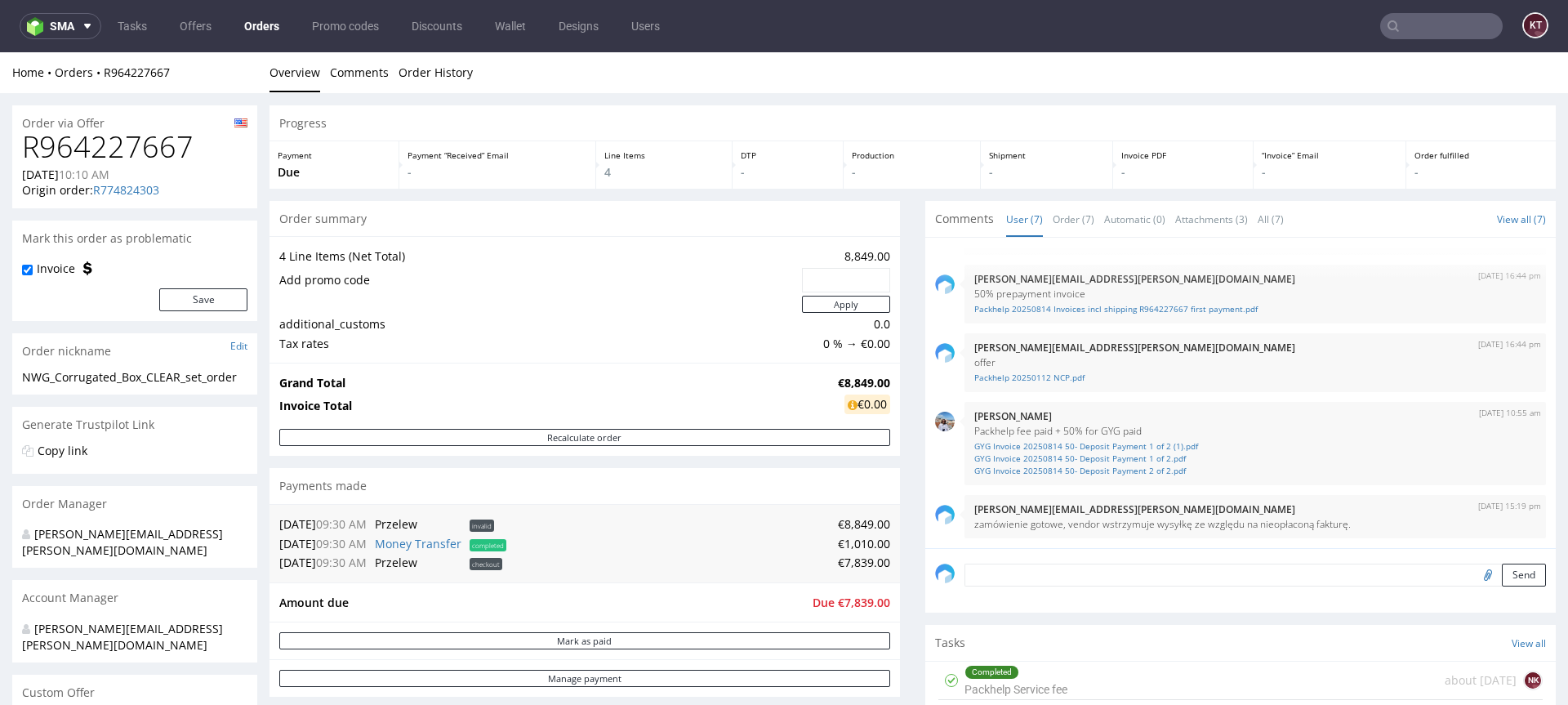
click at [1426, 24] on input "text" at bounding box center [1441, 26] width 122 height 26
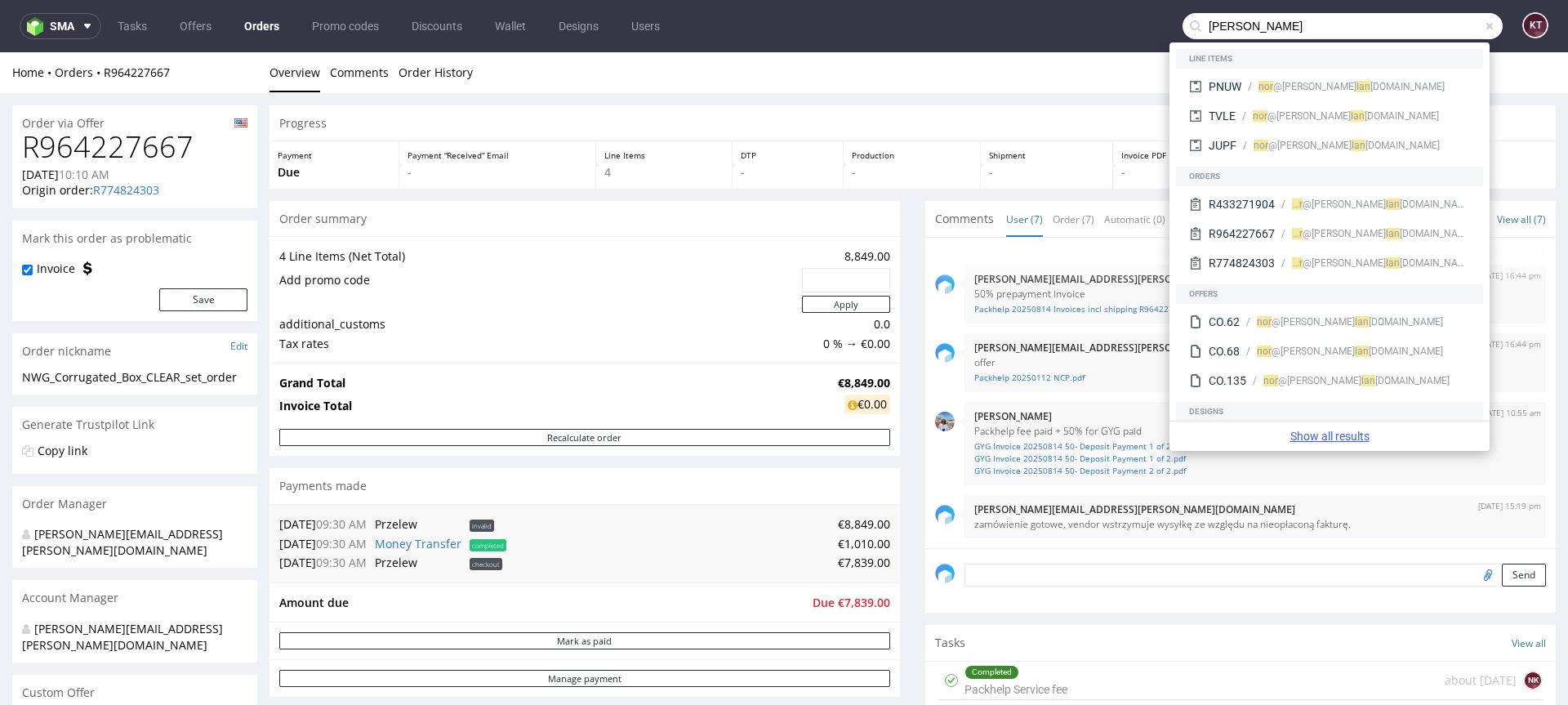
type input "norlan"
click at [1357, 440] on link "Show all results" at bounding box center [1330, 436] width 307 height 16
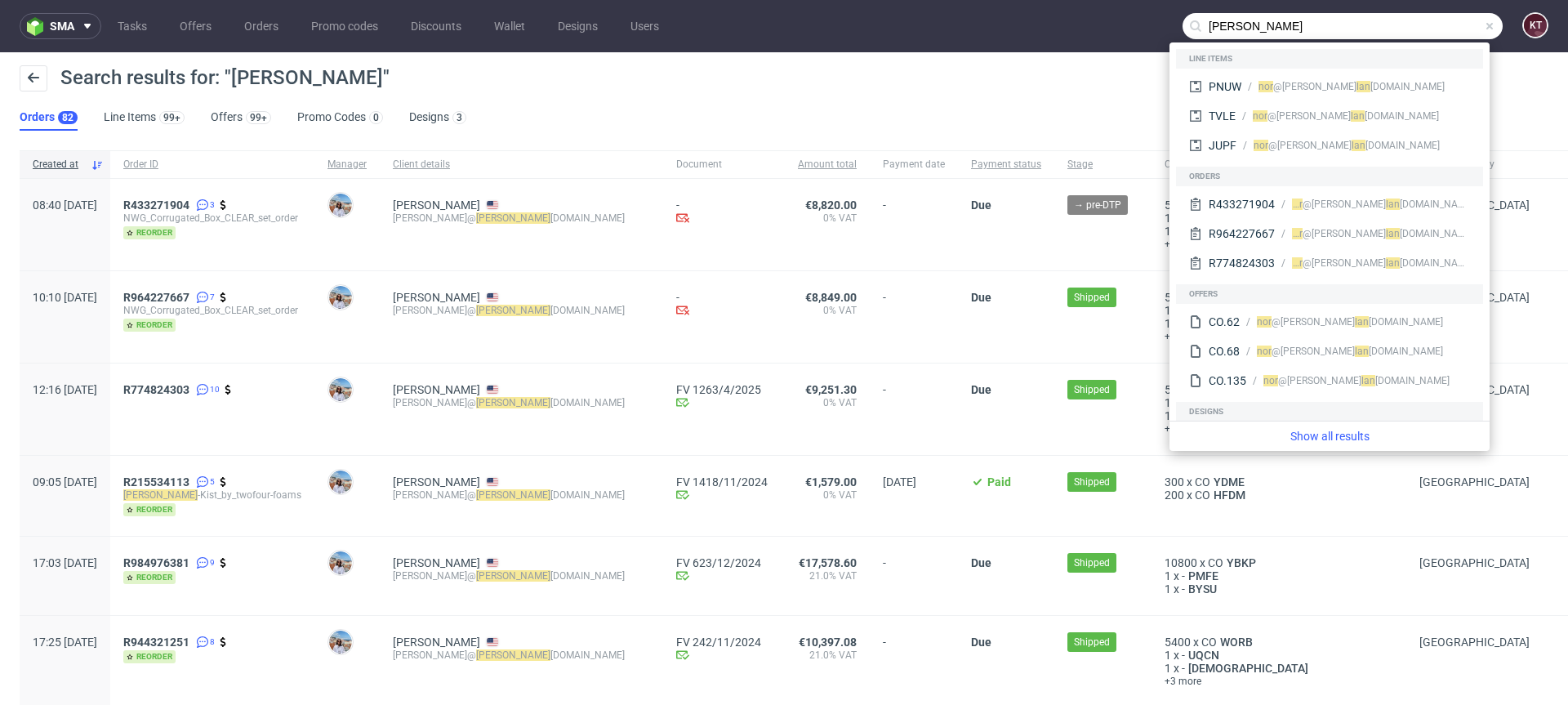
click at [617, 128] on div "Search results for: "norlan" Orders 82 Line Items 99+ Offers 99+ Promo Codes 0 …" at bounding box center [784, 98] width 1568 height 91
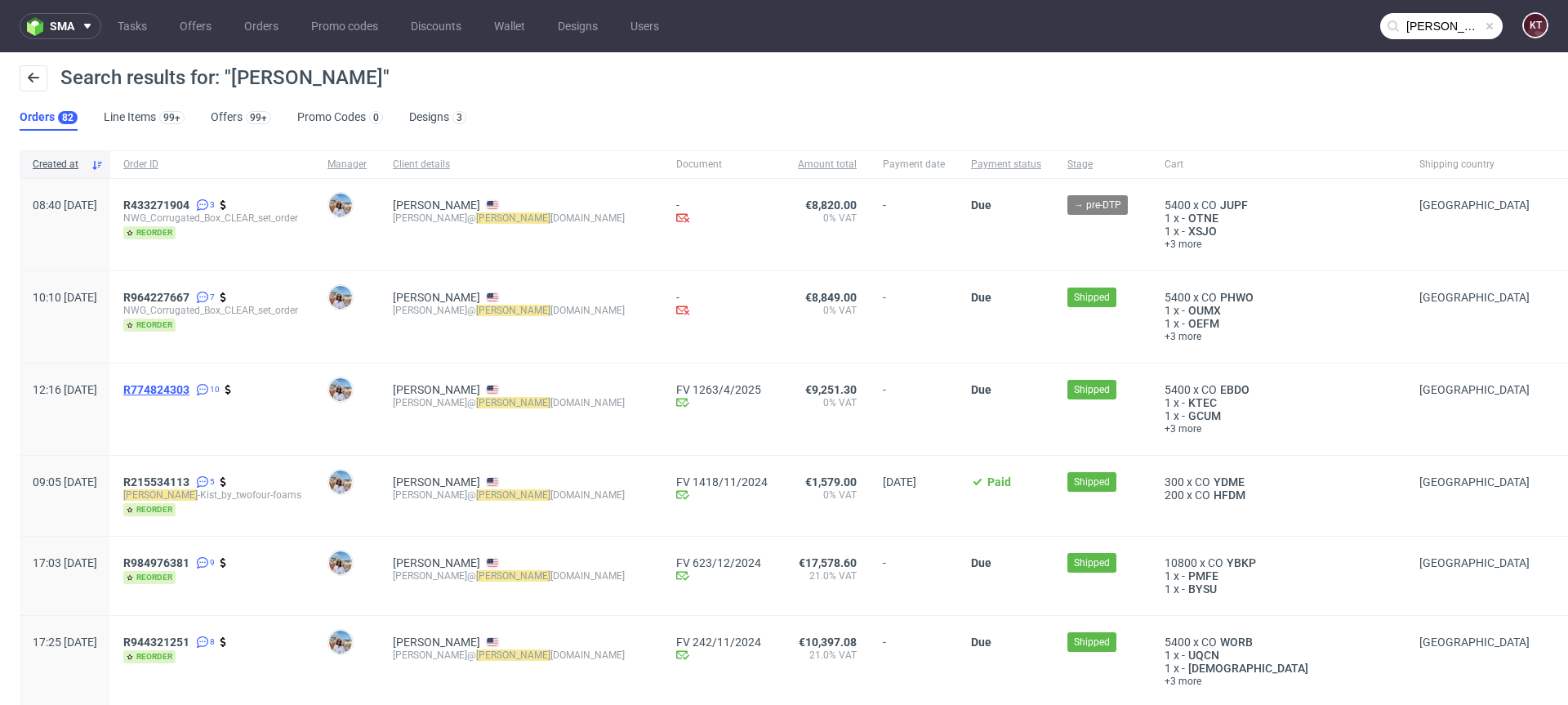
click at [190, 384] on span "R774824303" at bounding box center [156, 389] width 66 height 13
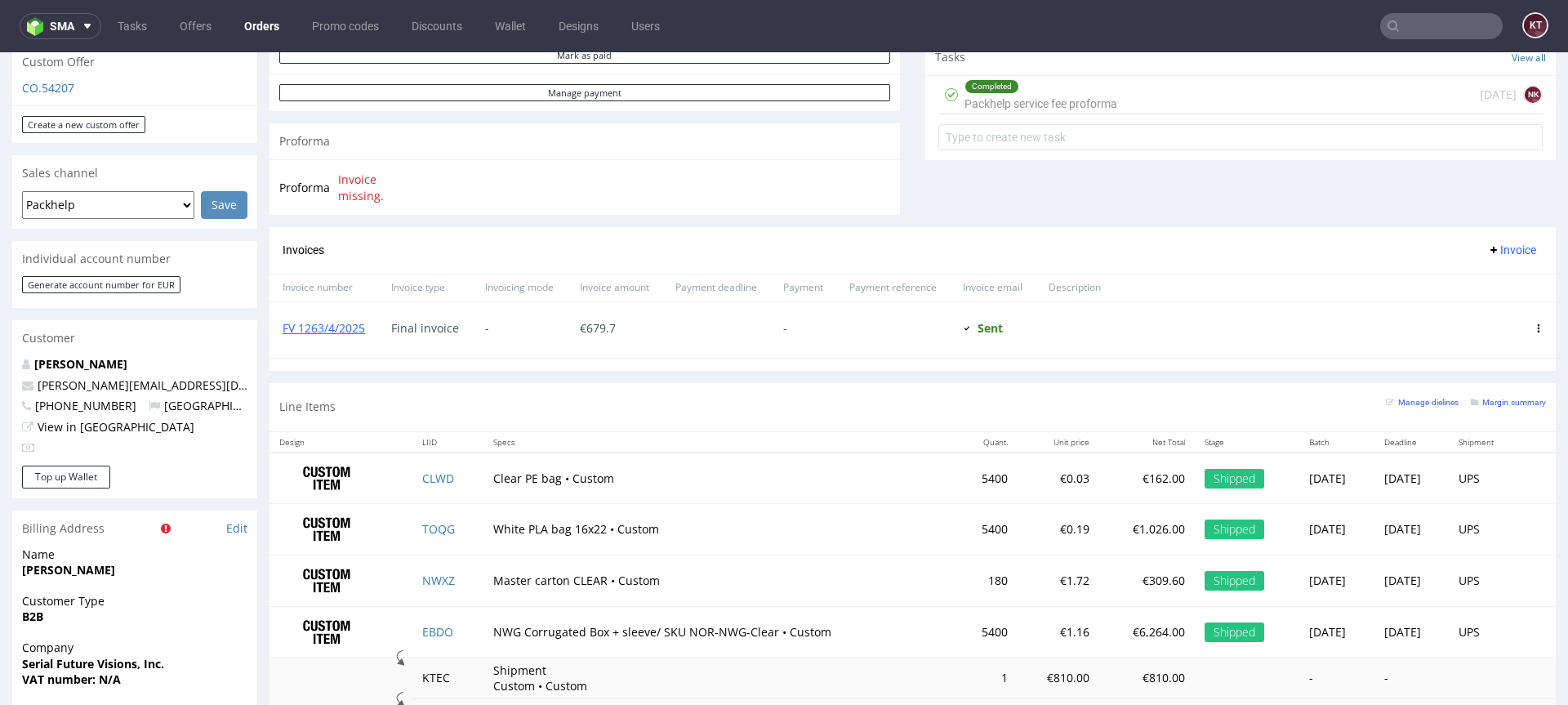
scroll to position [609, 0]
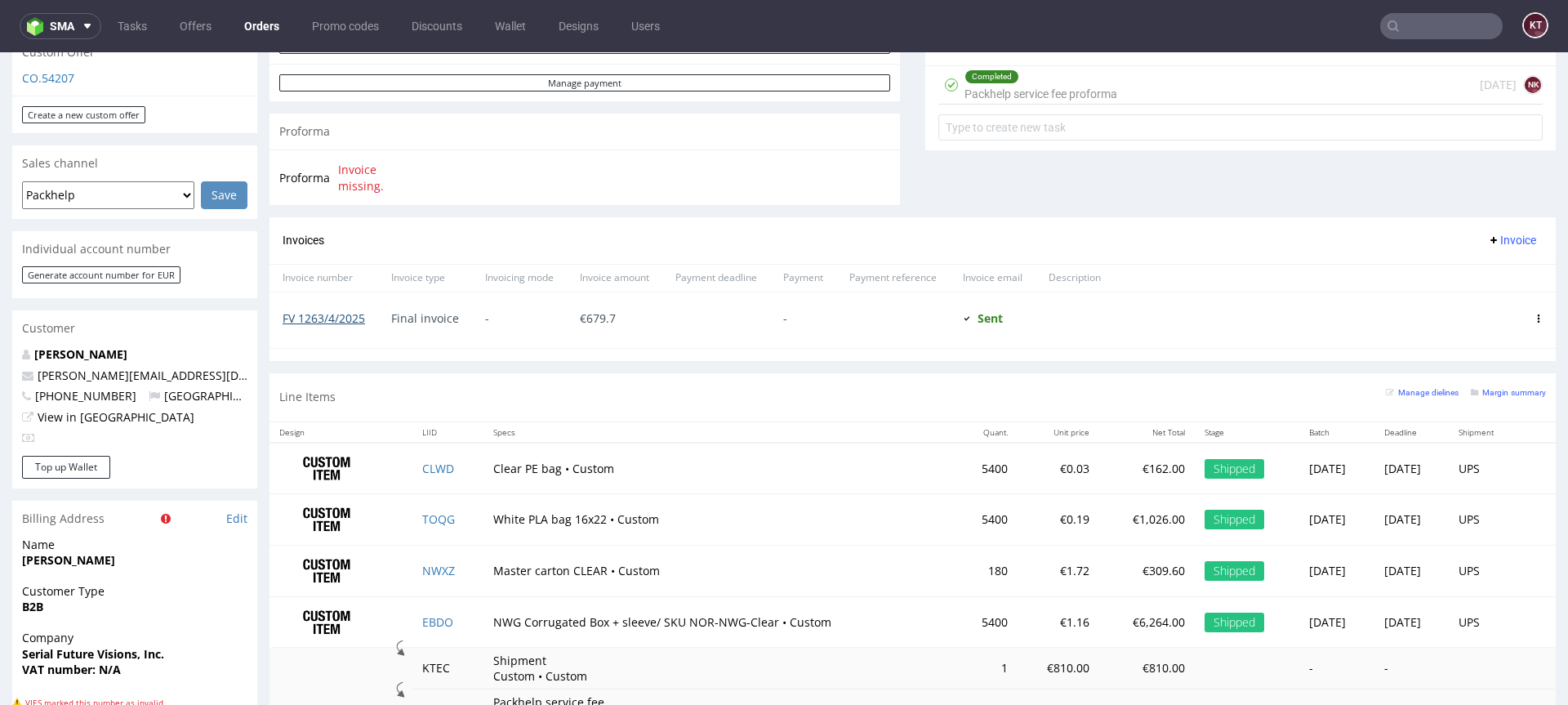
click at [331, 320] on link "FV 1263/4/2025" at bounding box center [324, 318] width 83 height 16
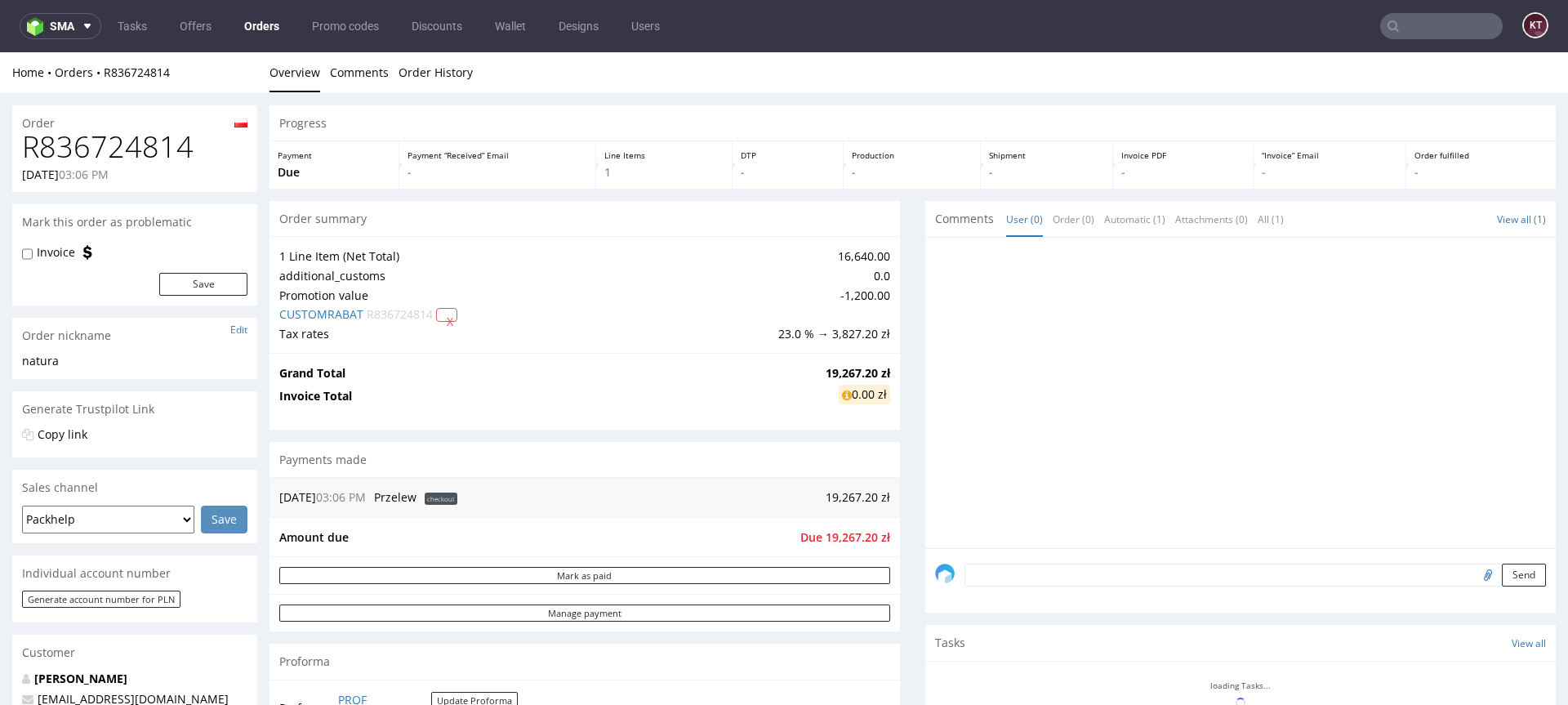
click at [699, 343] on div "1 Line Item (Net Total) 16,640.00 additional_customs 0.0 Promotion value -1,200…" at bounding box center [585, 294] width 630 height 116
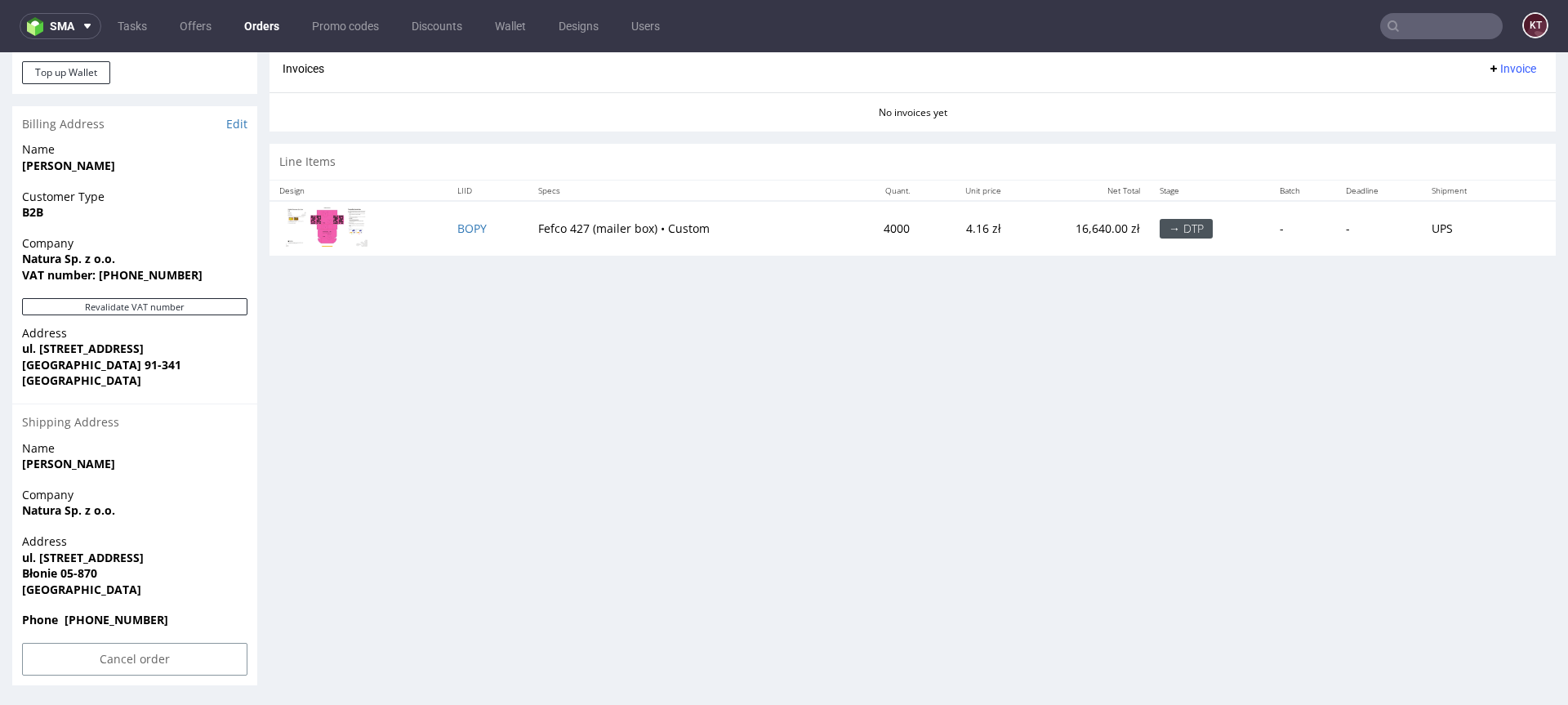
scroll to position [720, 0]
click at [338, 220] on img at bounding box center [326, 226] width 82 height 40
click at [1346, 280] on div "Progress Payment Due Payment “Received” Email - Line Items 1 DTP - Production -…" at bounding box center [913, 35] width 1287 height 1300
